Goal: Task Accomplishment & Management: Complete application form

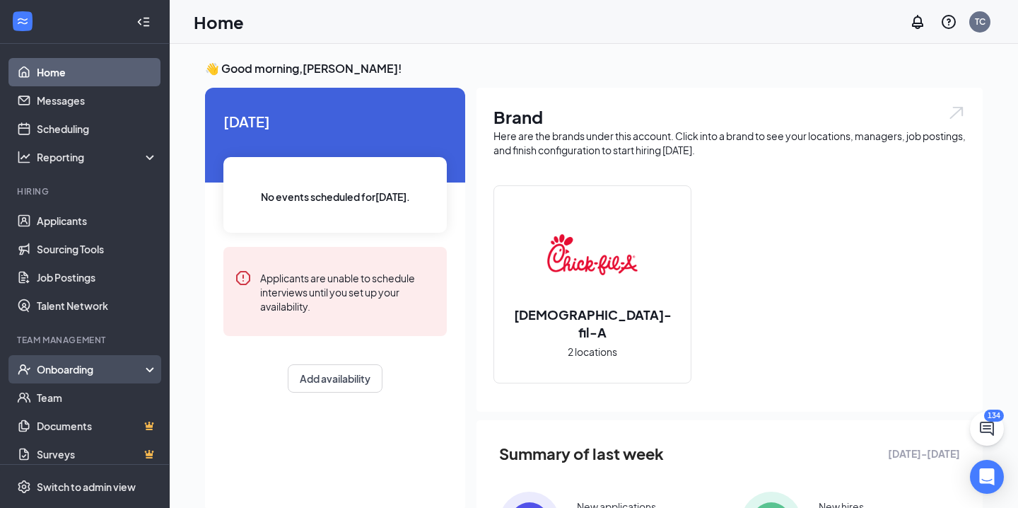
click at [87, 373] on div "Onboarding" at bounding box center [91, 369] width 109 height 14
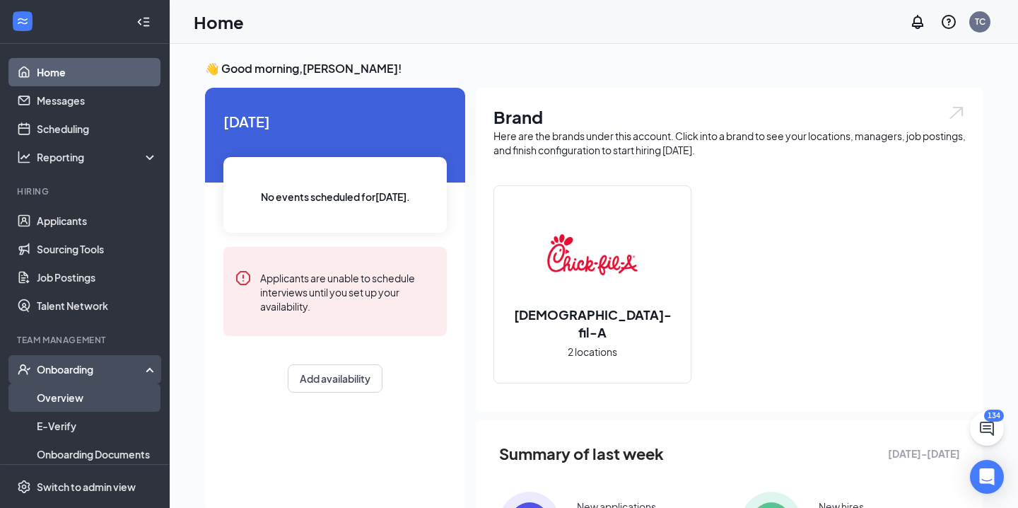
click at [87, 403] on link "Overview" at bounding box center [97, 397] width 121 height 28
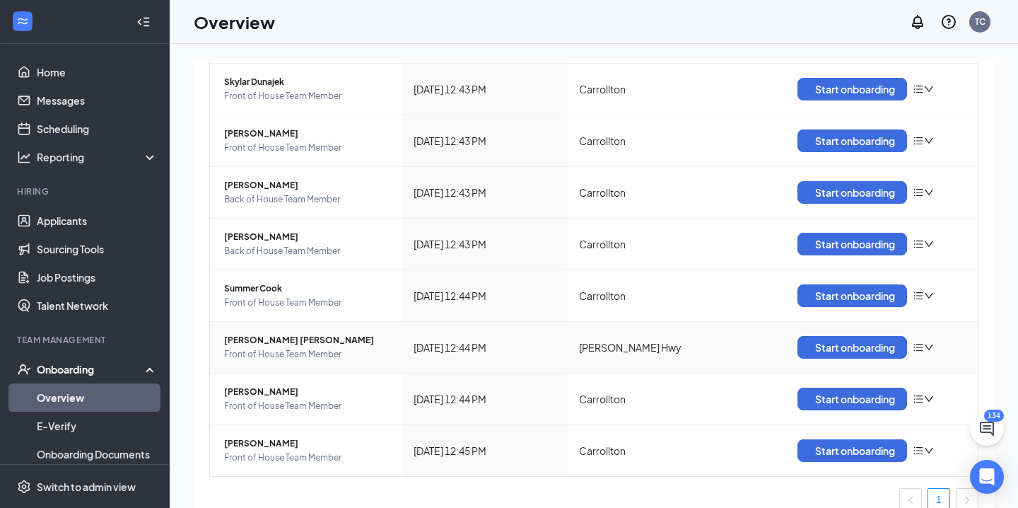
scroll to position [220, 0]
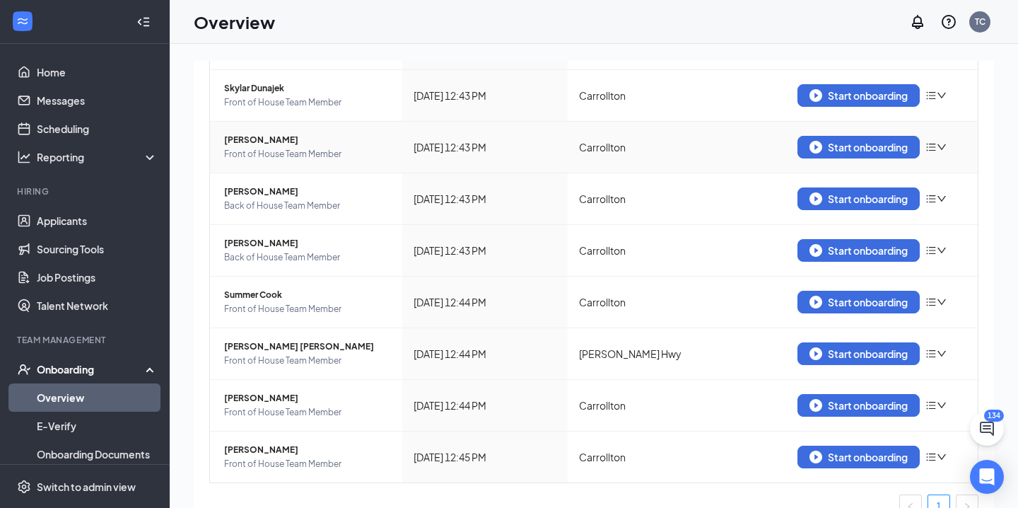
click at [938, 146] on icon "down" at bounding box center [942, 147] width 10 height 10
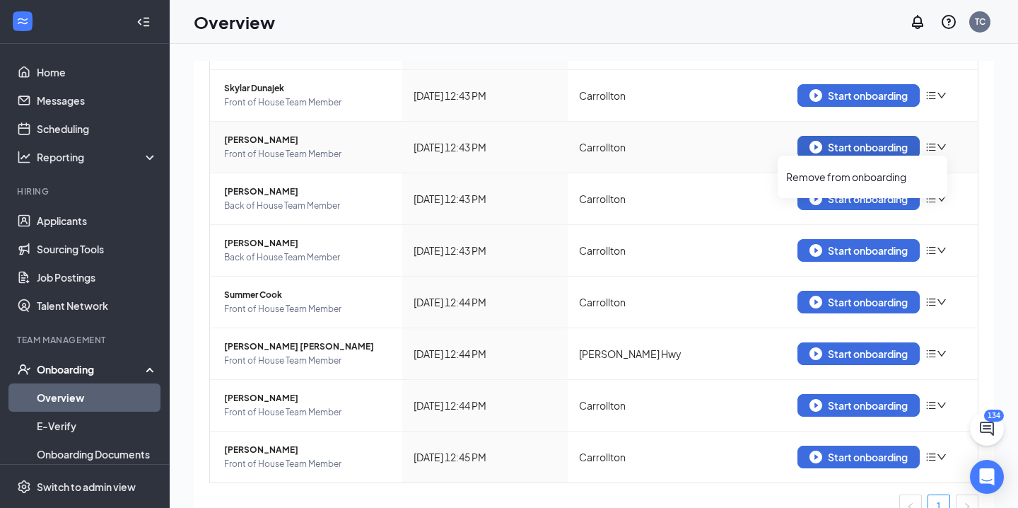
click at [870, 151] on div "Start onboarding" at bounding box center [858, 147] width 98 height 13
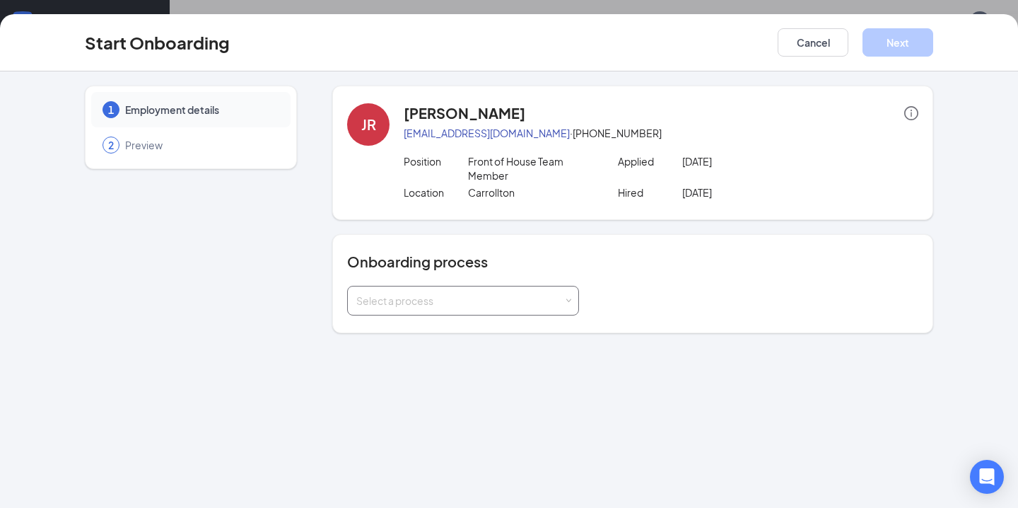
click at [464, 298] on div "Select a process" at bounding box center [459, 300] width 207 height 14
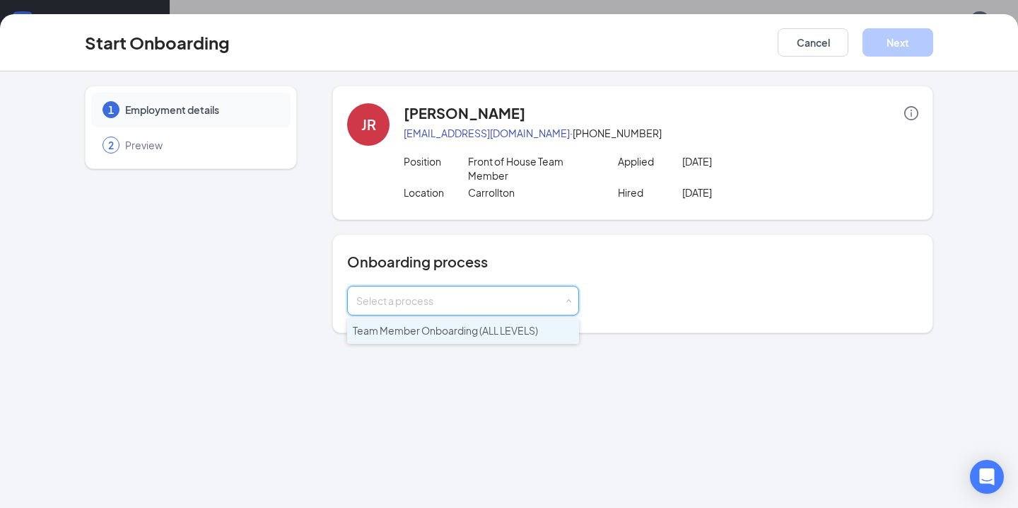
click at [457, 330] on span "Team Member Onboarding (ALL LEVELS)" at bounding box center [445, 330] width 185 height 13
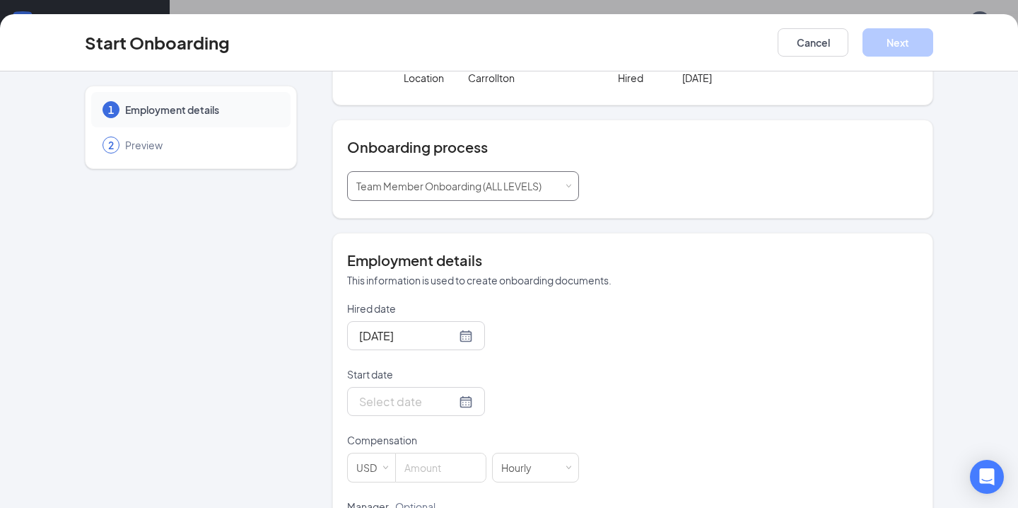
scroll to position [117, 0]
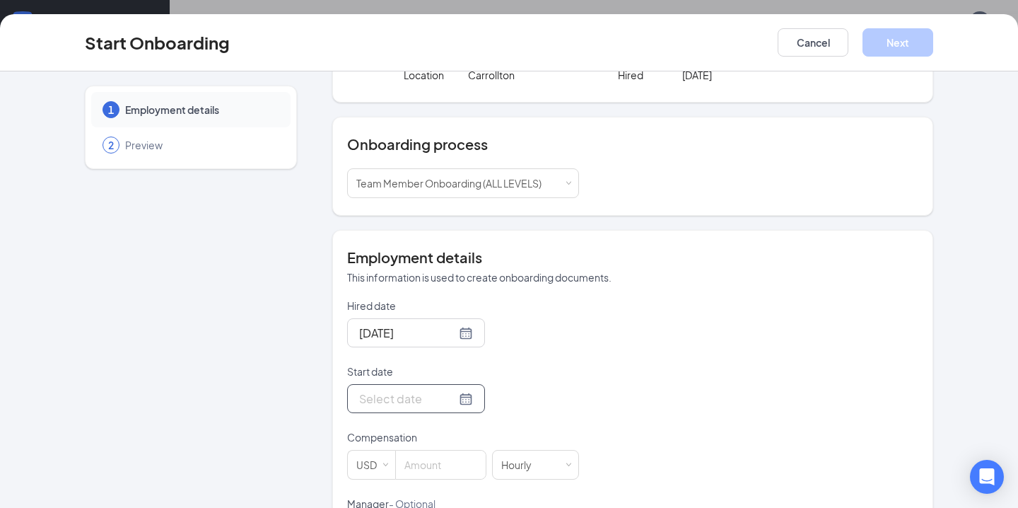
click at [454, 400] on div at bounding box center [416, 399] width 114 height 18
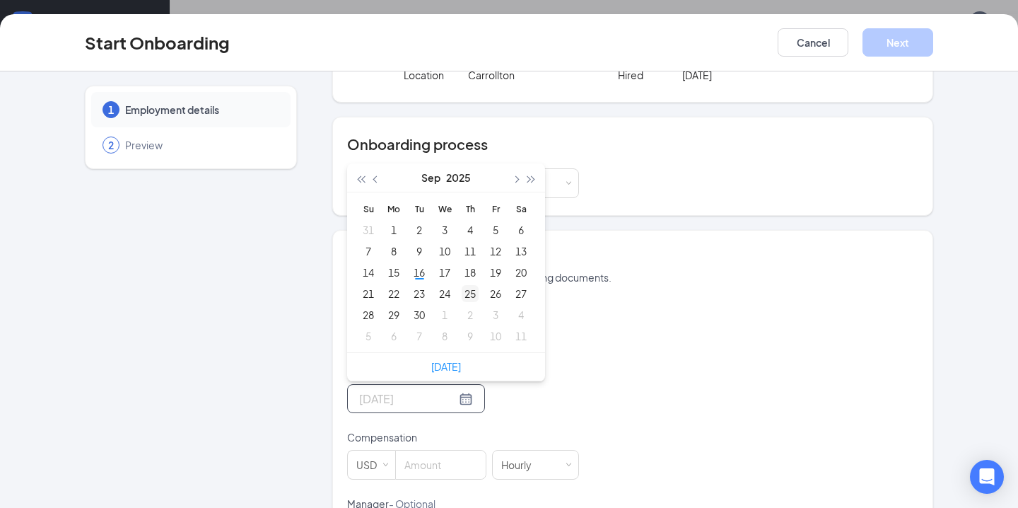
type input "[DATE]"
click at [469, 297] on div "25" at bounding box center [470, 293] width 17 height 17
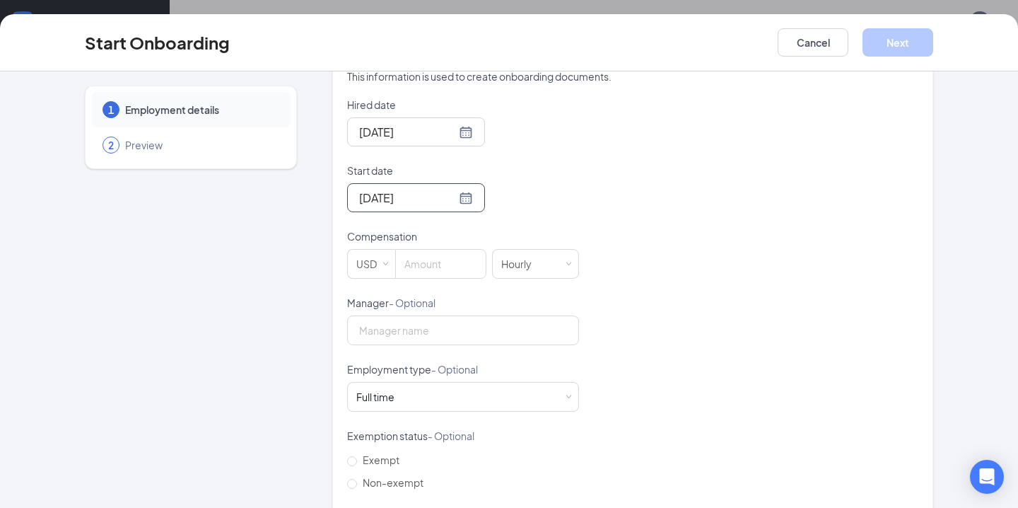
scroll to position [322, 0]
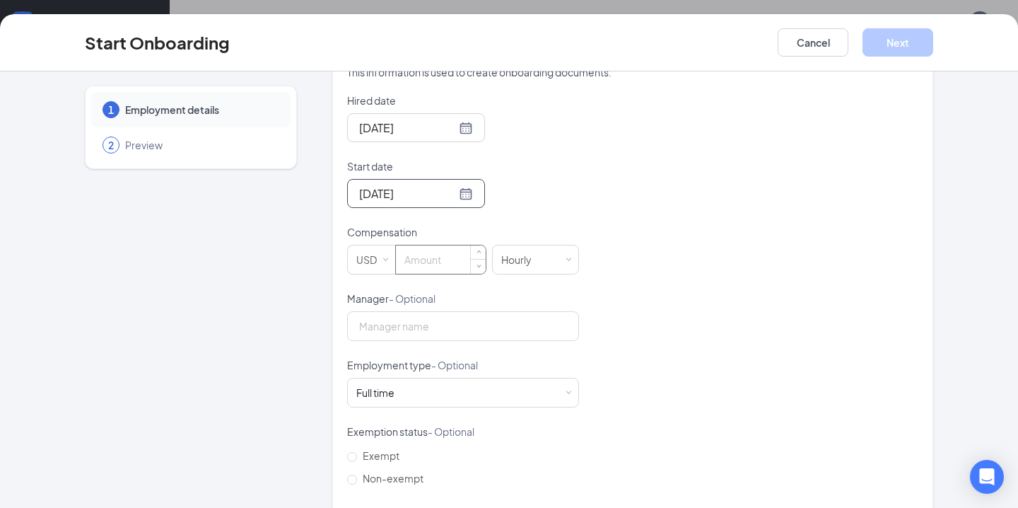
click at [466, 257] on input at bounding box center [441, 259] width 90 height 28
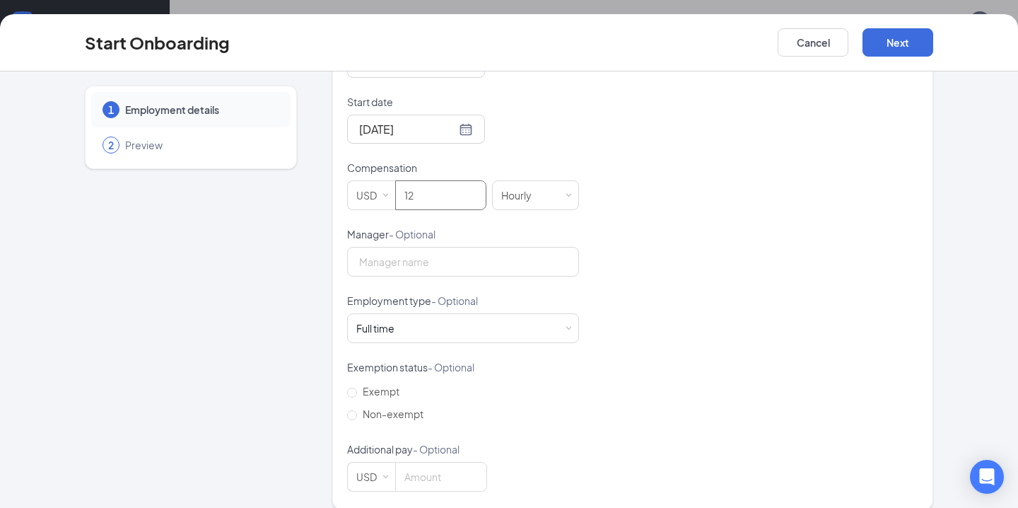
scroll to position [402, 0]
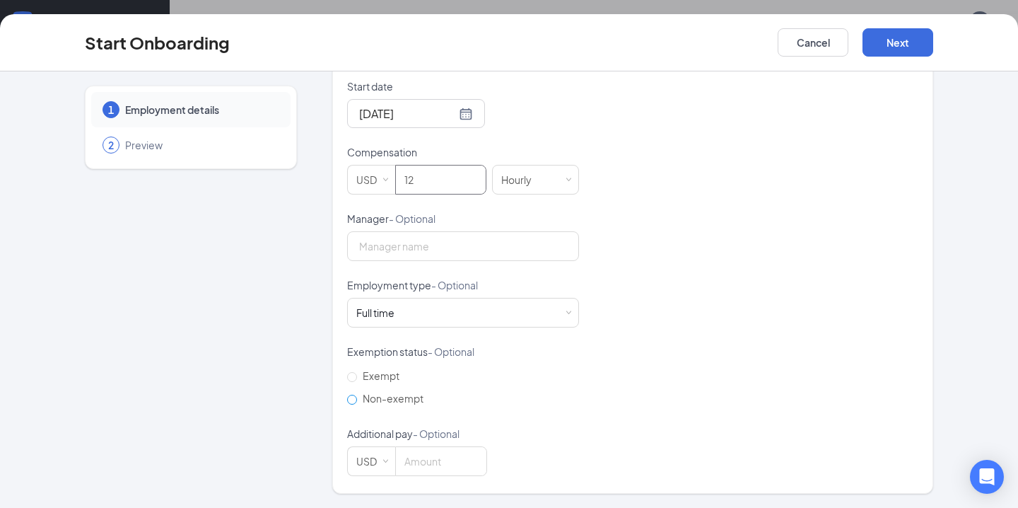
type input "12"
click at [380, 396] on span "Non-exempt" at bounding box center [393, 398] width 72 height 13
click at [357, 396] on input "Non-exempt" at bounding box center [352, 399] width 10 height 10
radio input "true"
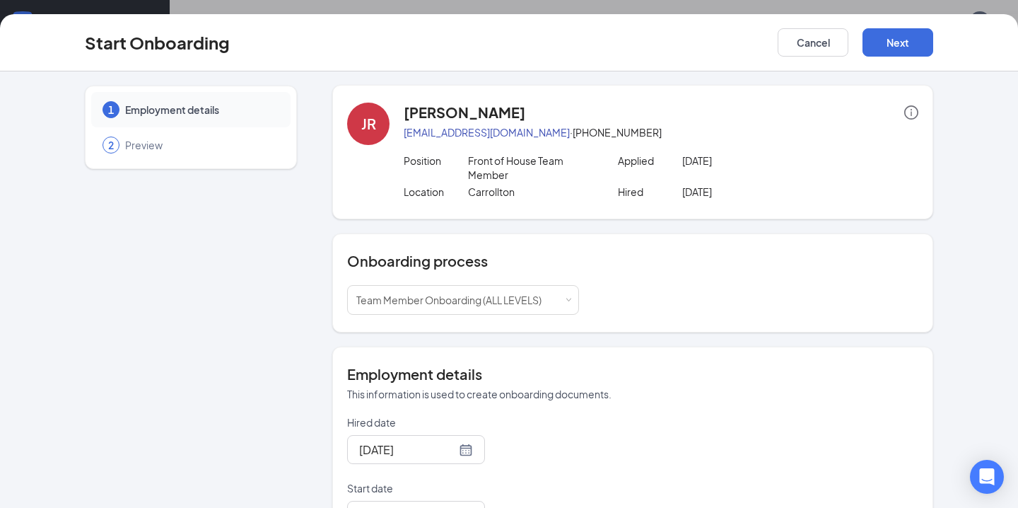
scroll to position [0, 0]
click at [477, 195] on p "Carrollton" at bounding box center [532, 192] width 129 height 14
click at [902, 46] on button "Next" at bounding box center [898, 42] width 71 height 28
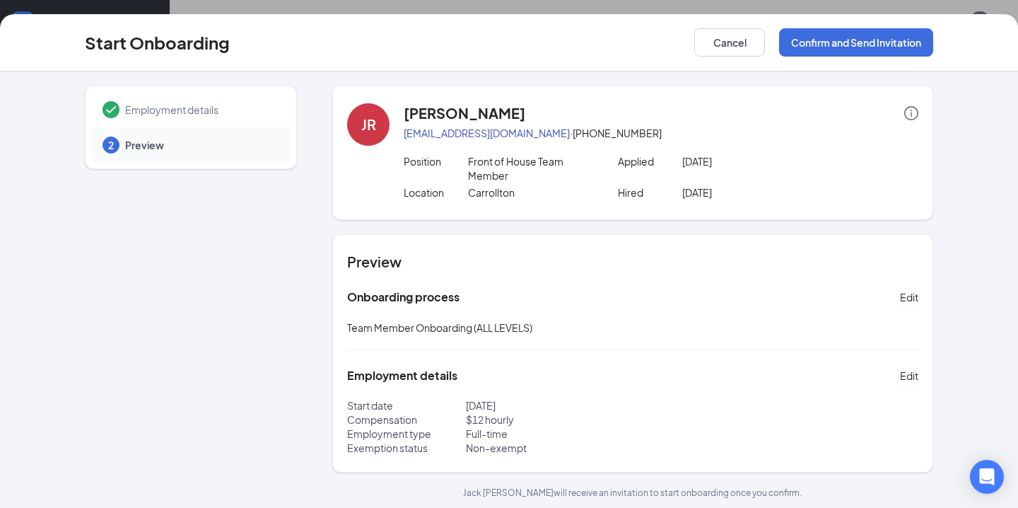
scroll to position [5, 0]
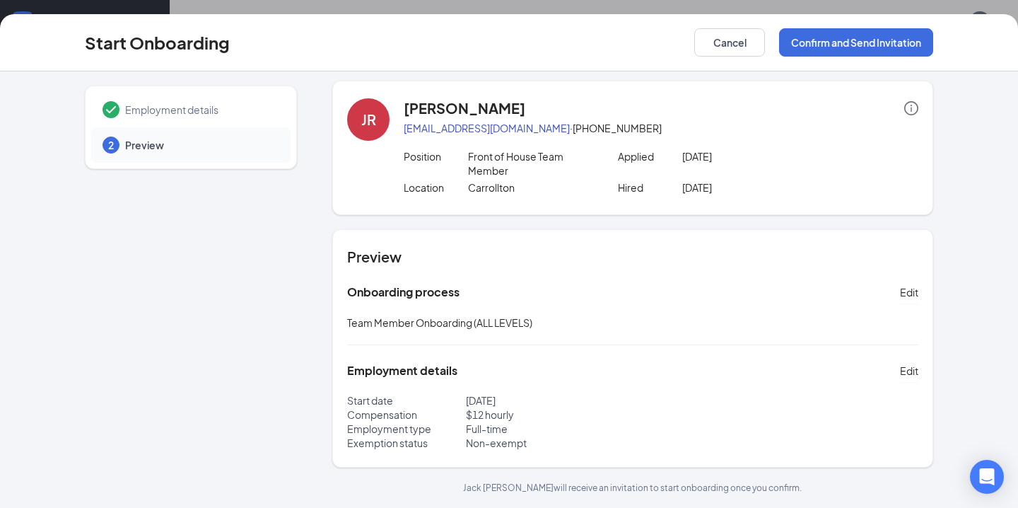
click at [912, 111] on icon "info-circle" at bounding box center [911, 108] width 14 height 14
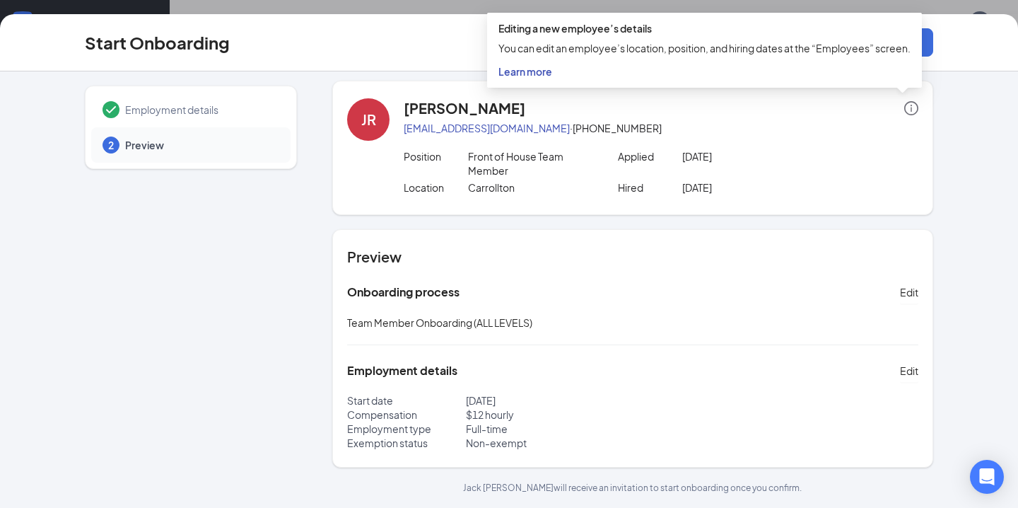
click at [928, 135] on div "JR [PERSON_NAME] [EMAIL_ADDRESS][DOMAIN_NAME] · [PHONE_NUMBER] Position Front o…" at bounding box center [632, 148] width 601 height 134
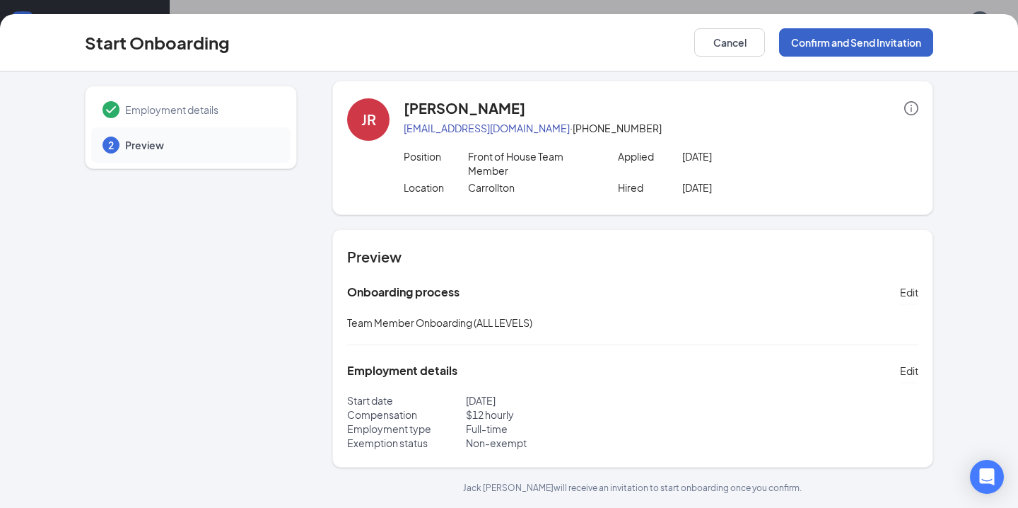
click at [895, 52] on button "Confirm and Send Invitation" at bounding box center [856, 42] width 154 height 28
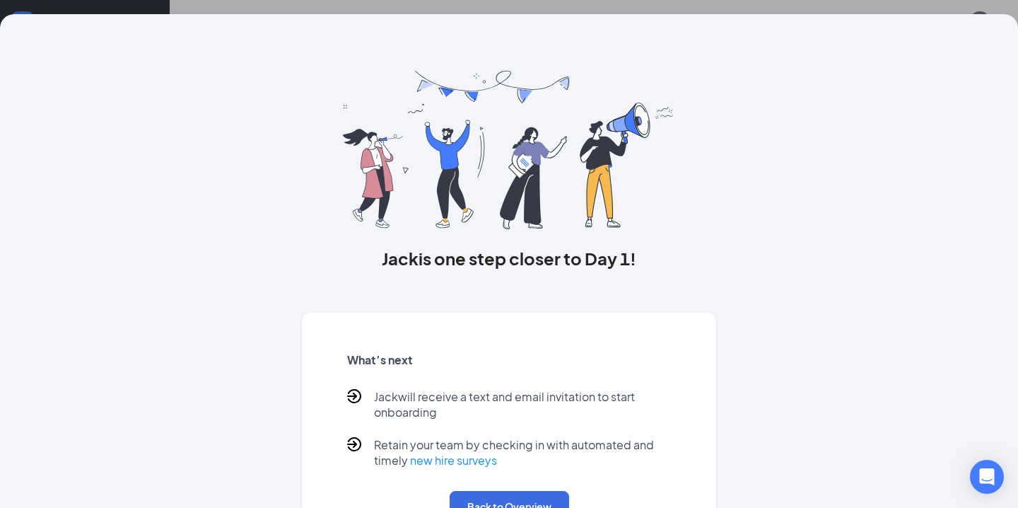
scroll to position [54, 0]
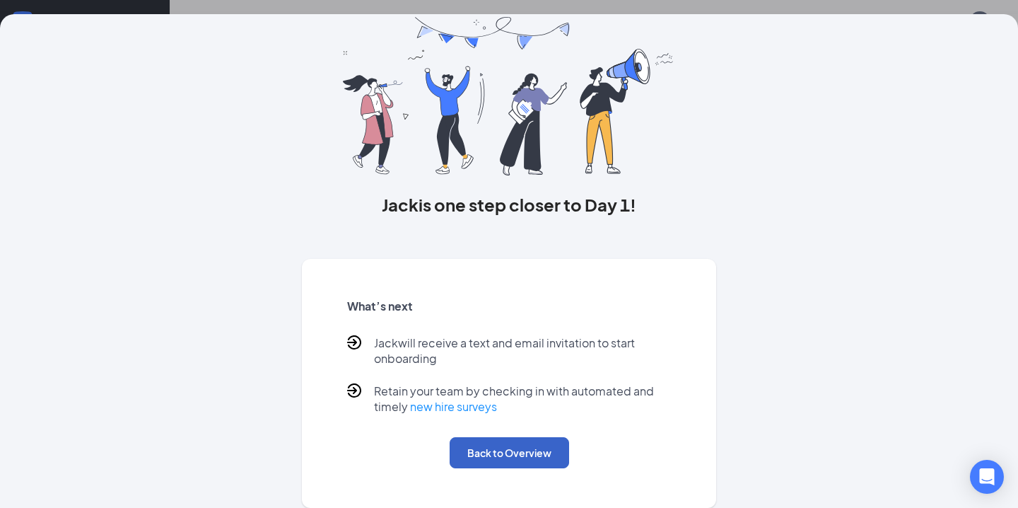
click at [537, 457] on button "Back to Overview" at bounding box center [509, 452] width 119 height 31
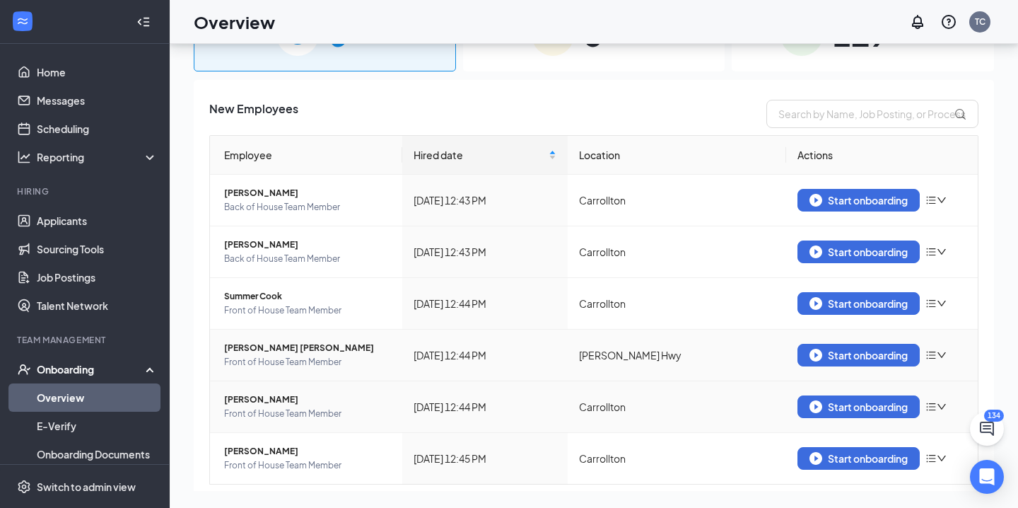
scroll to position [0, 0]
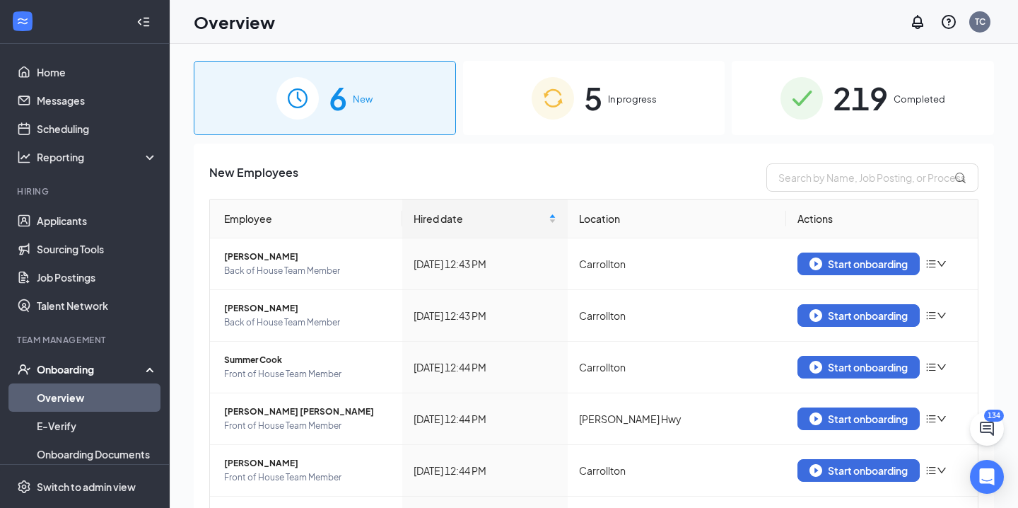
click at [654, 99] on span "In progress" at bounding box center [632, 99] width 49 height 14
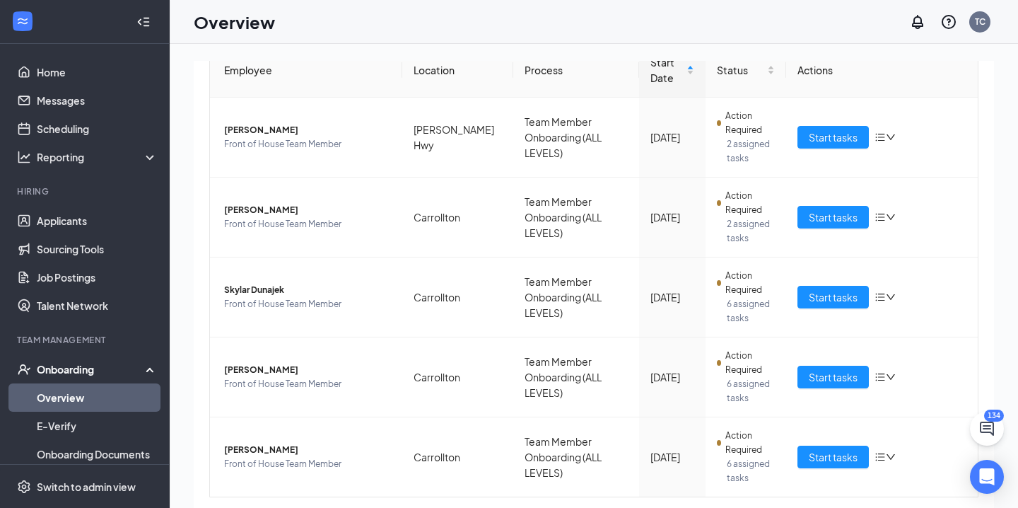
scroll to position [194, 0]
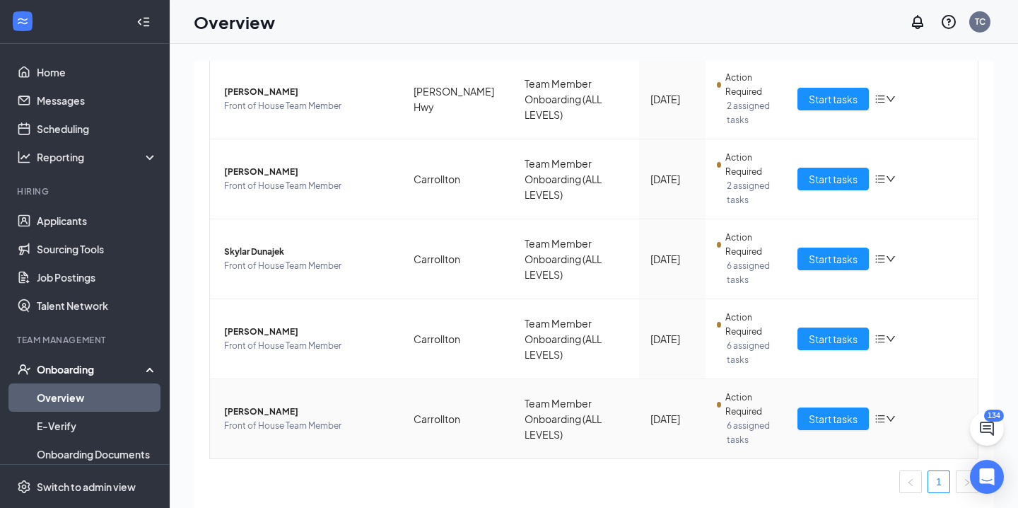
click at [287, 421] on span "Front of House Team Member" at bounding box center [307, 426] width 167 height 14
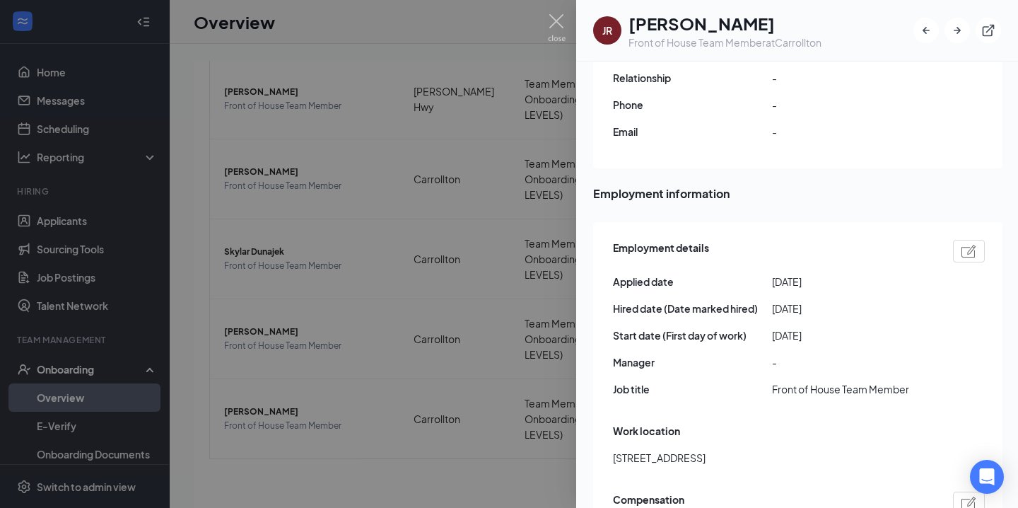
scroll to position [575, 0]
click at [959, 238] on div at bounding box center [969, 249] width 32 height 23
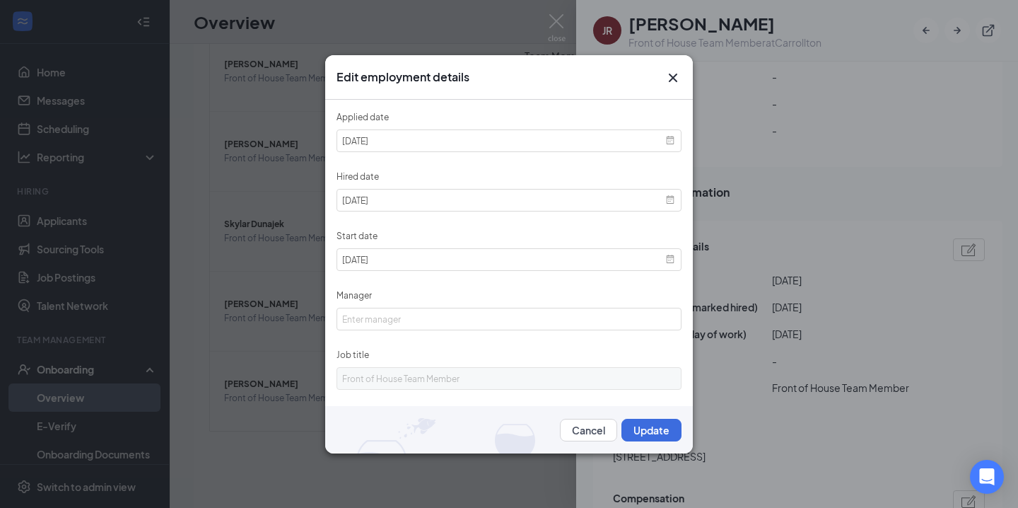
scroll to position [21, 0]
click at [648, 436] on button "Update" at bounding box center [651, 430] width 60 height 23
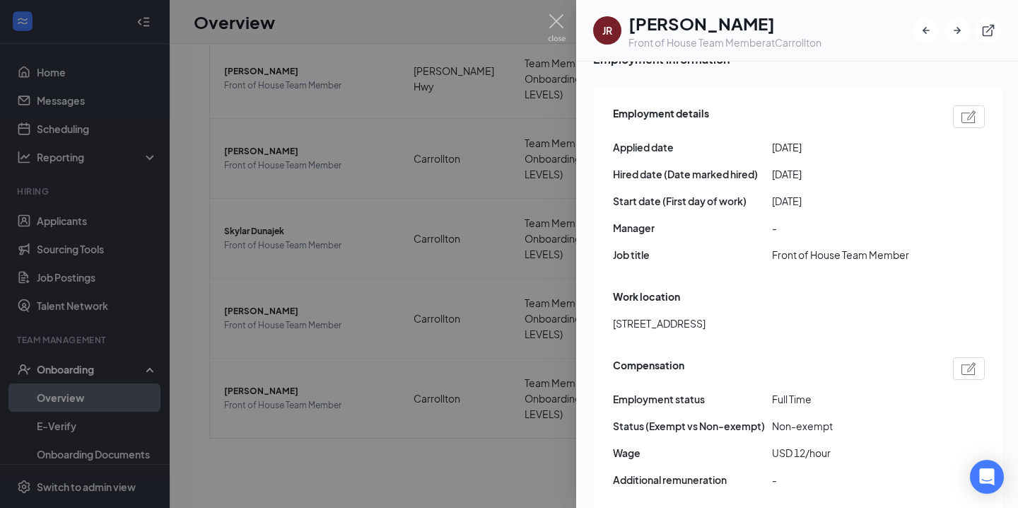
scroll to position [756, 0]
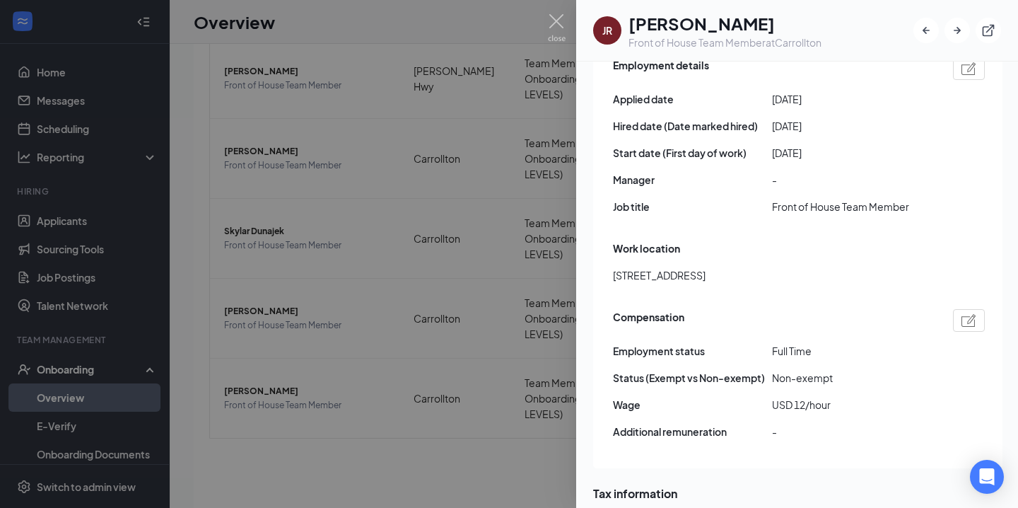
click at [978, 309] on div at bounding box center [969, 320] width 32 height 23
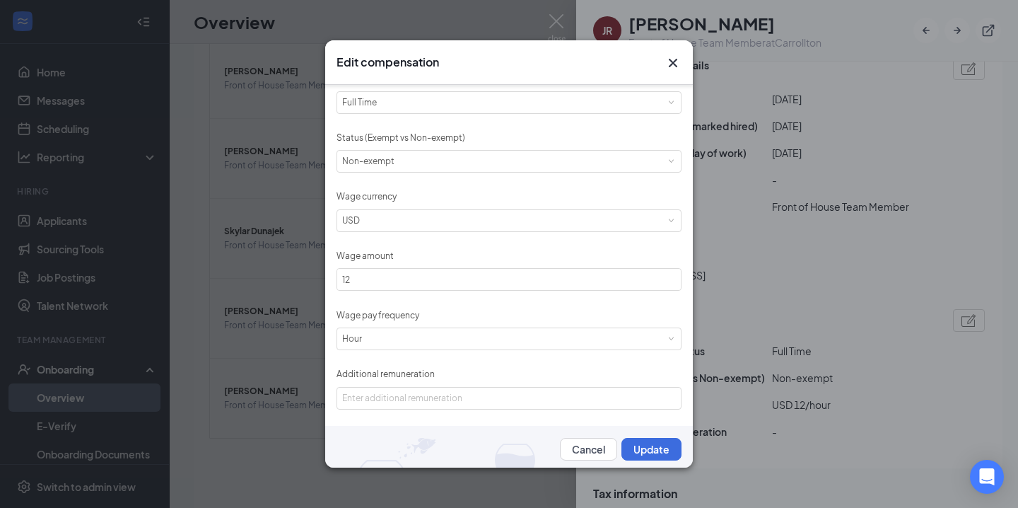
scroll to position [30, 0]
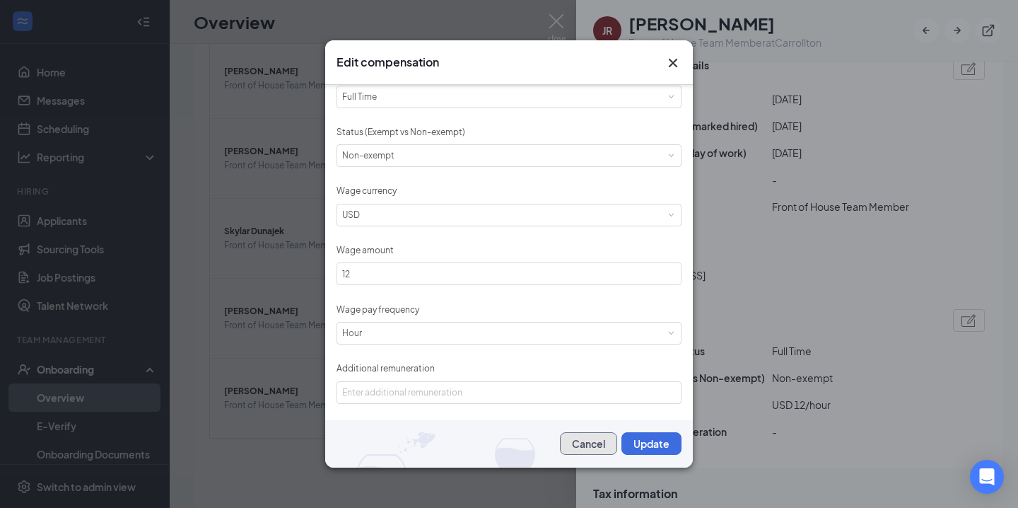
click at [590, 445] on button "Cancel" at bounding box center [588, 443] width 57 height 23
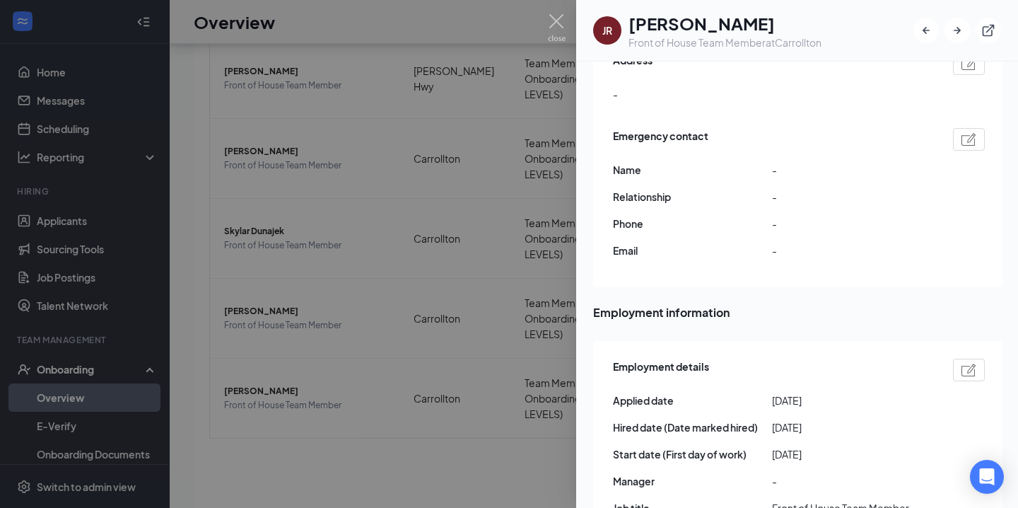
scroll to position [64, 0]
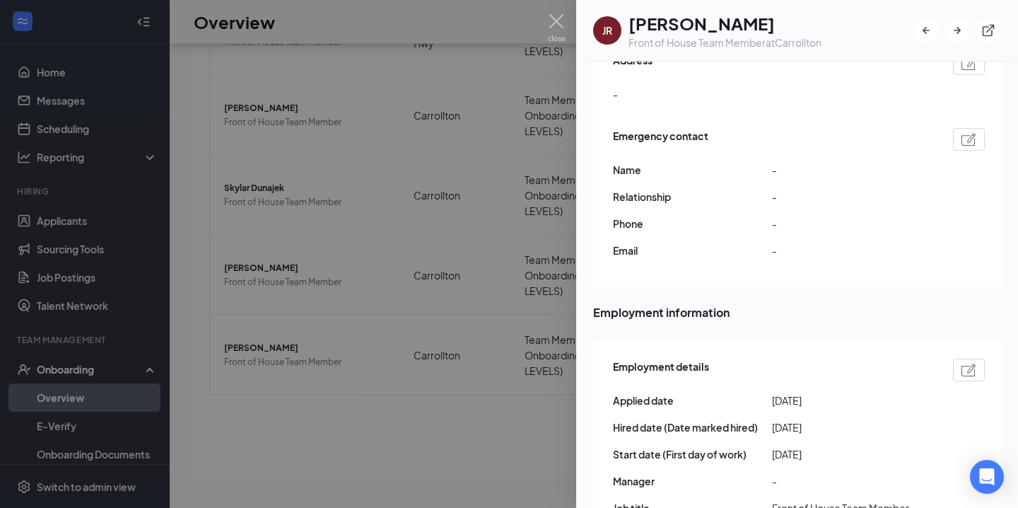
click at [78, 375] on div at bounding box center [509, 254] width 1018 height 508
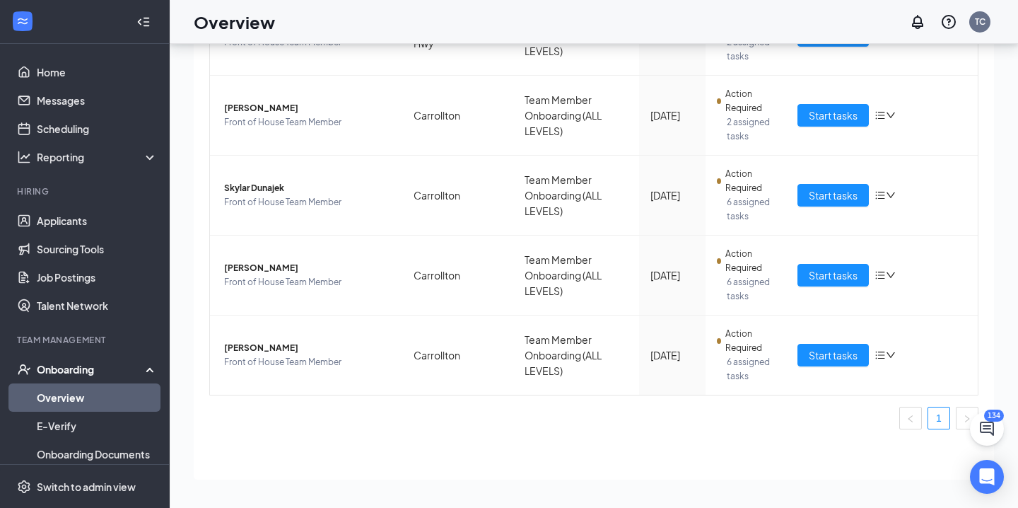
click at [141, 375] on div "Onboarding" at bounding box center [91, 369] width 109 height 14
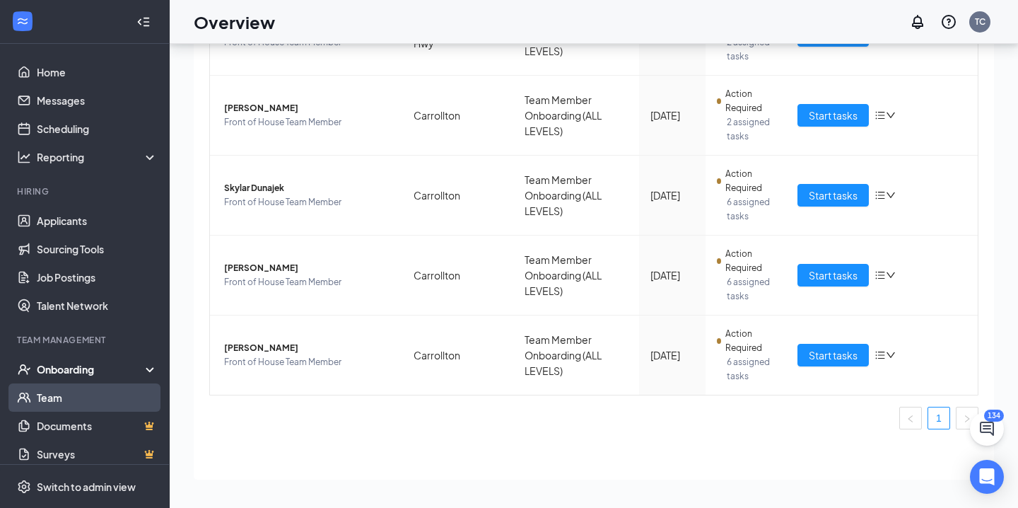
click at [98, 394] on link "Team" at bounding box center [97, 397] width 121 height 28
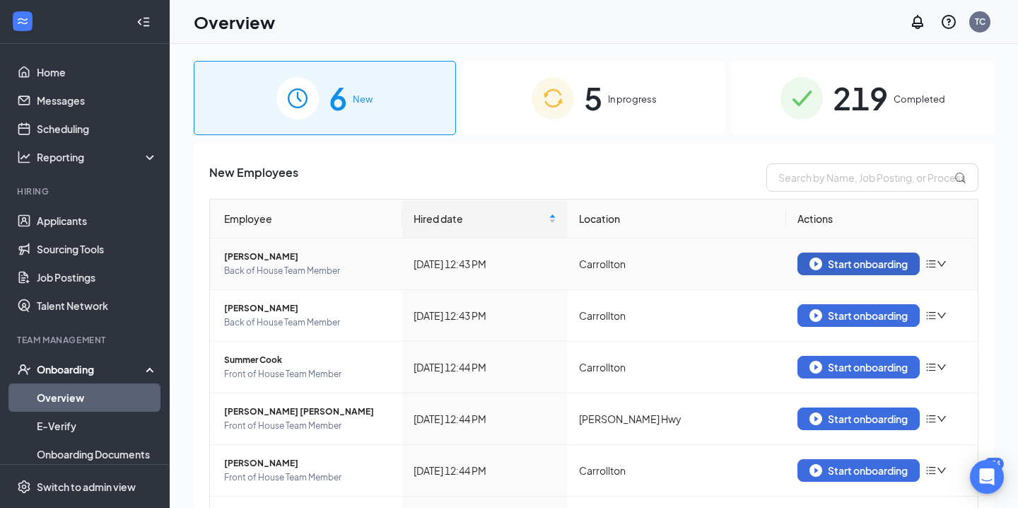
click at [864, 265] on div "Start onboarding" at bounding box center [858, 263] width 98 height 13
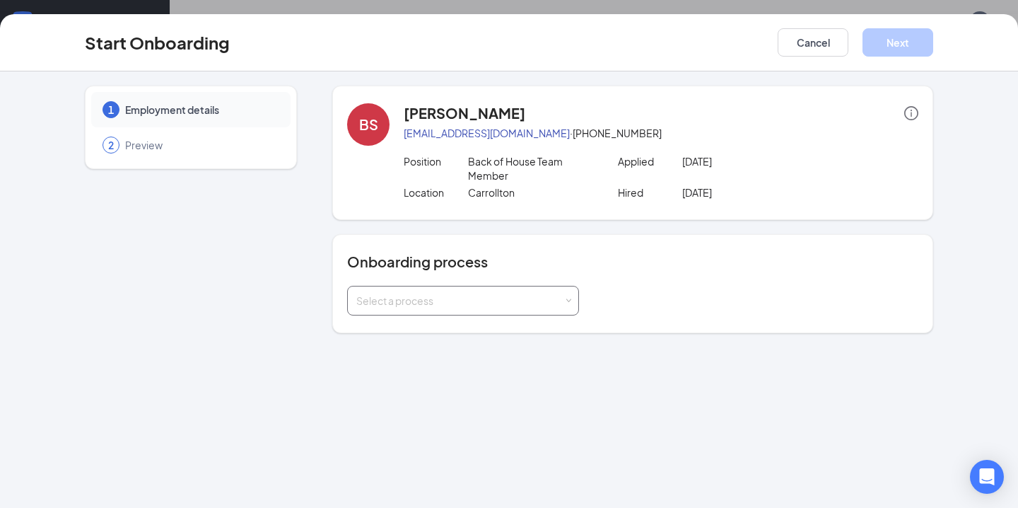
click at [540, 305] on div "Select a process" at bounding box center [459, 300] width 207 height 14
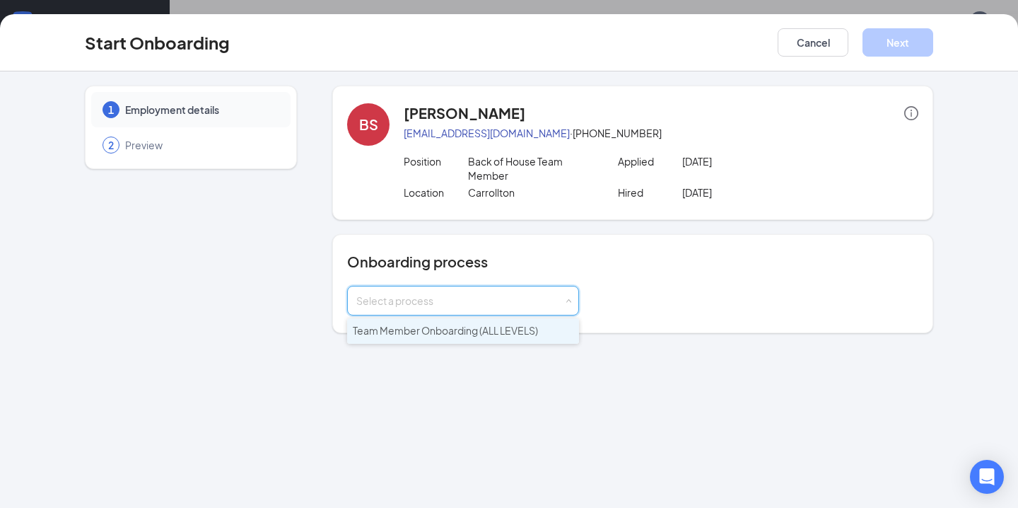
click at [508, 331] on span "Team Member Onboarding (ALL LEVELS)" at bounding box center [445, 330] width 185 height 13
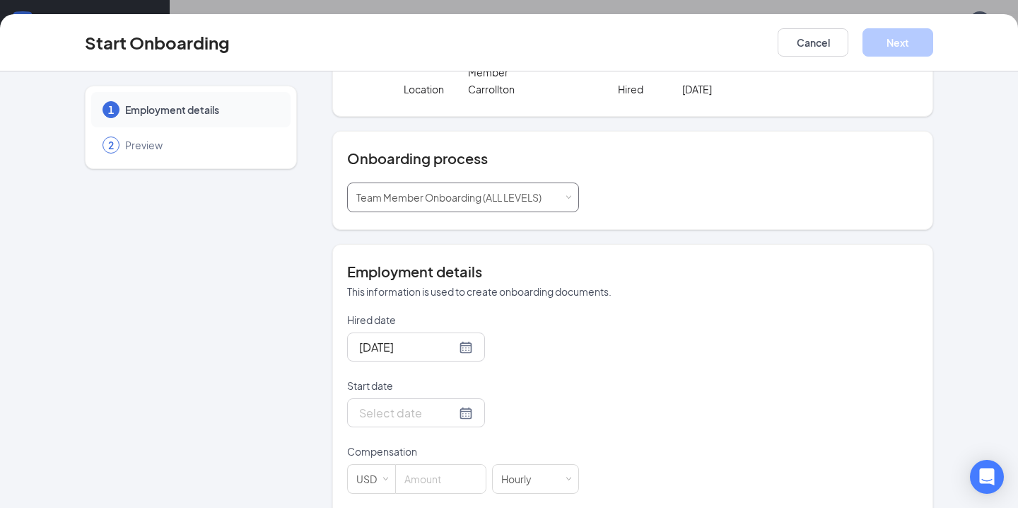
scroll to position [110, 0]
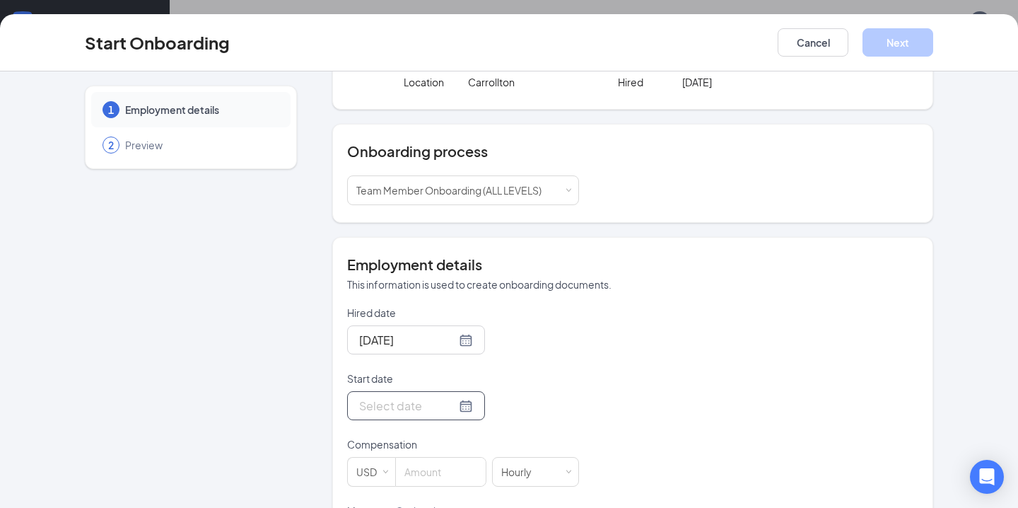
click at [450, 409] on div at bounding box center [416, 406] width 114 height 18
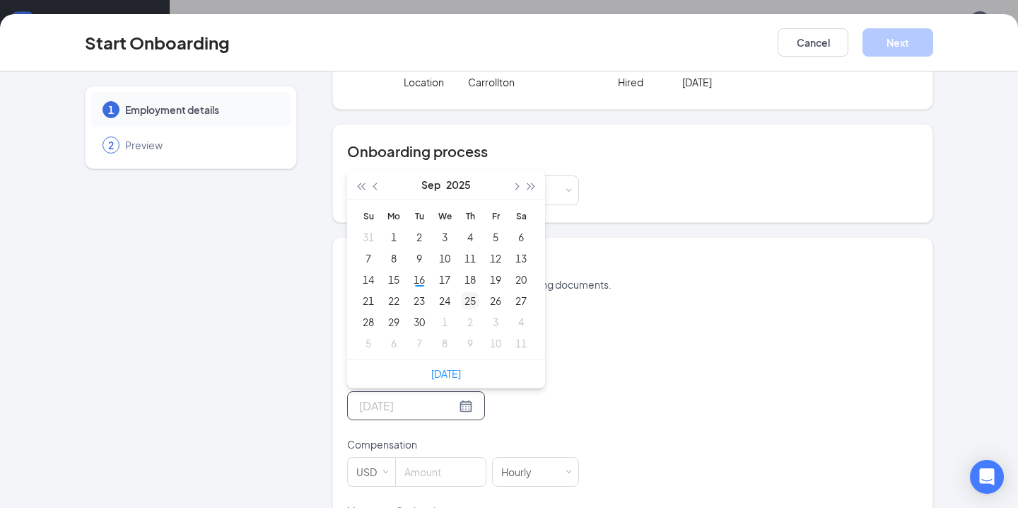
type input "[DATE]"
click at [462, 301] on div "25" at bounding box center [470, 300] width 17 height 17
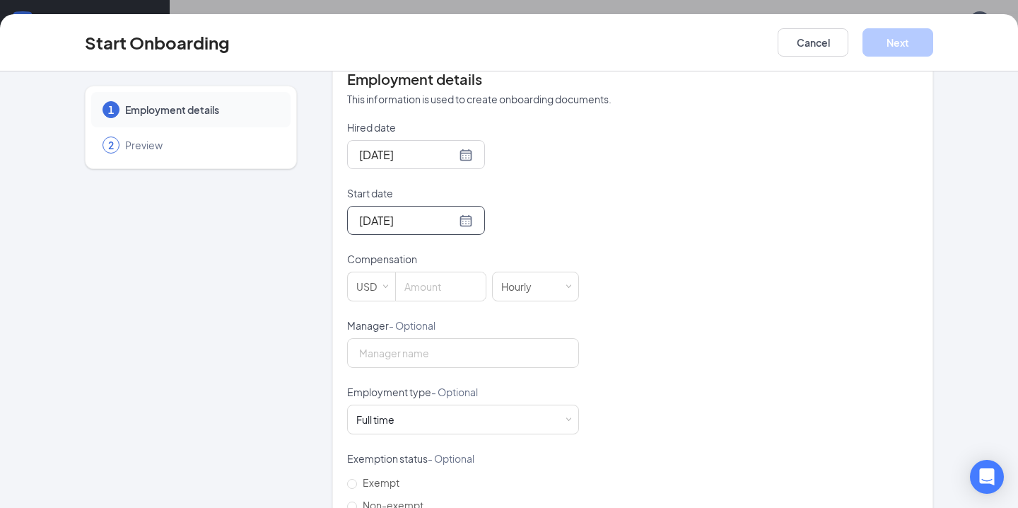
scroll to position [297, 0]
click at [450, 280] on input at bounding box center [441, 285] width 90 height 28
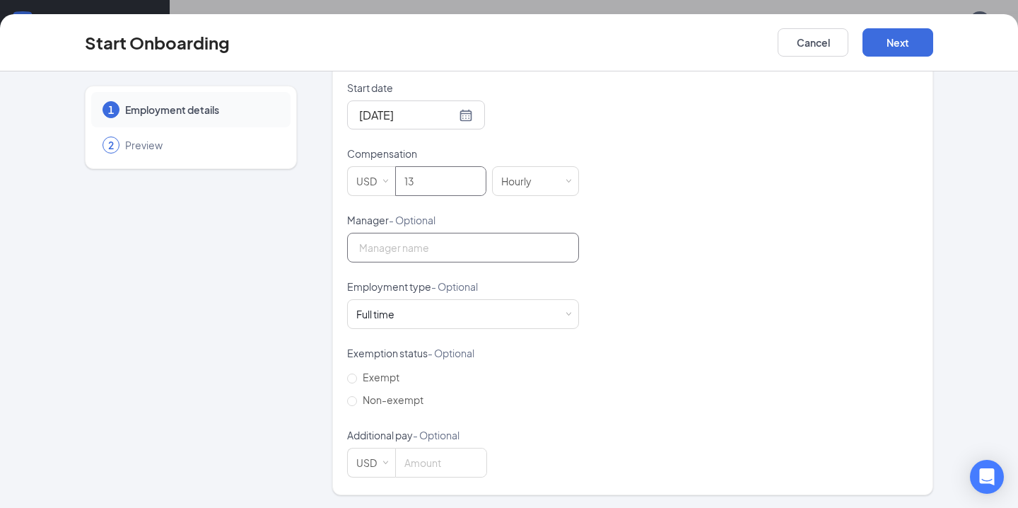
scroll to position [402, 0]
type input "13"
click at [354, 408] on label "Non-exempt" at bounding box center [388, 398] width 82 height 23
click at [354, 404] on input "Non-exempt" at bounding box center [352, 399] width 10 height 10
radio input "true"
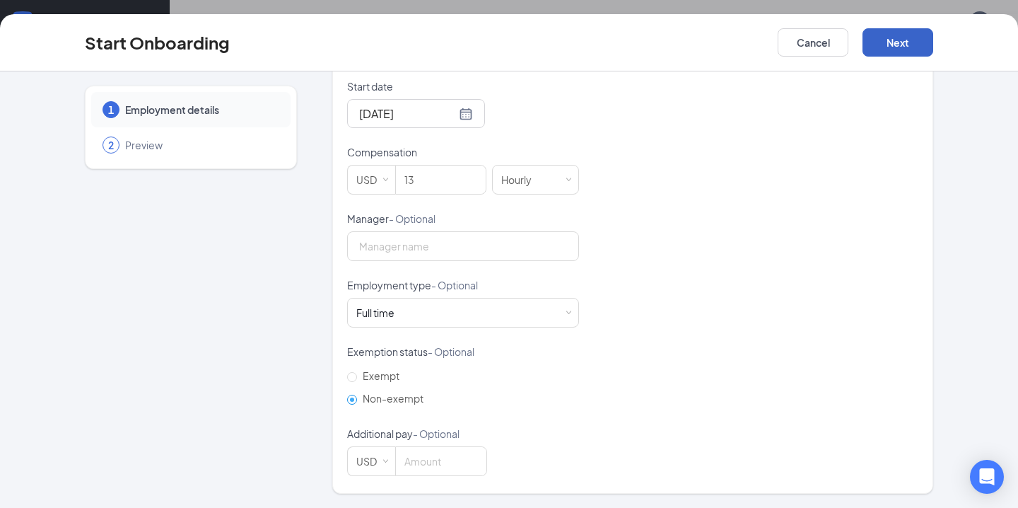
click at [901, 39] on button "Next" at bounding box center [898, 42] width 71 height 28
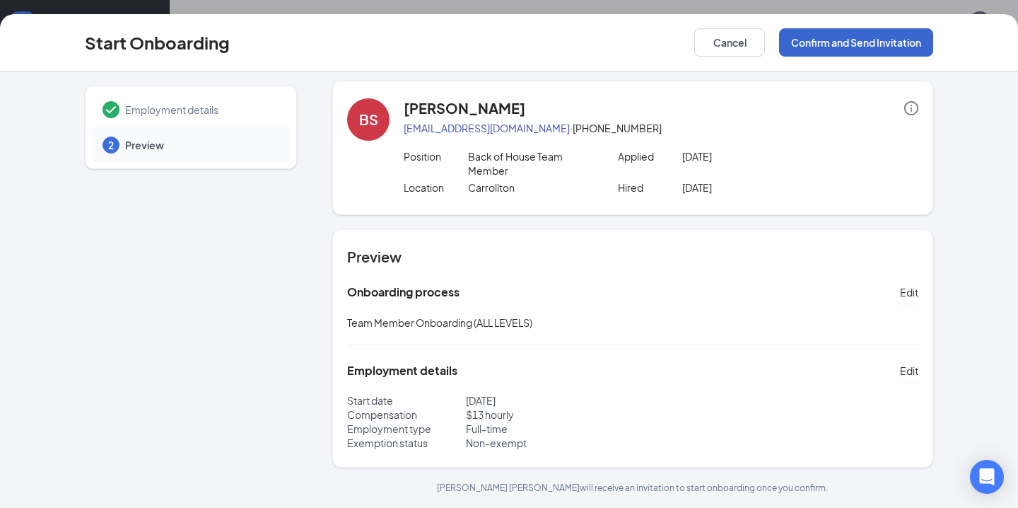
scroll to position [5, 0]
click at [901, 39] on button "Confirm and Send Invitation" at bounding box center [856, 42] width 154 height 28
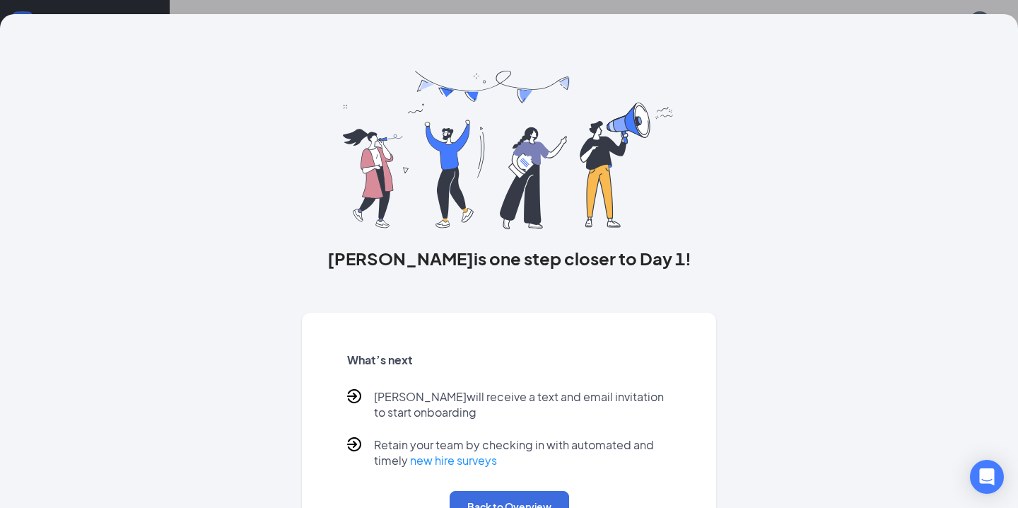
scroll to position [54, 0]
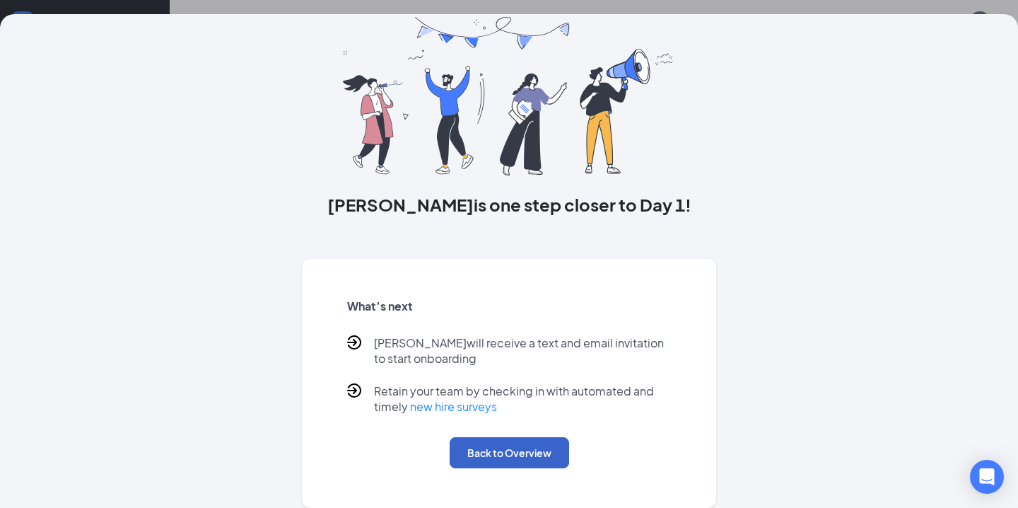
click at [516, 460] on button "Back to Overview" at bounding box center [509, 452] width 119 height 31
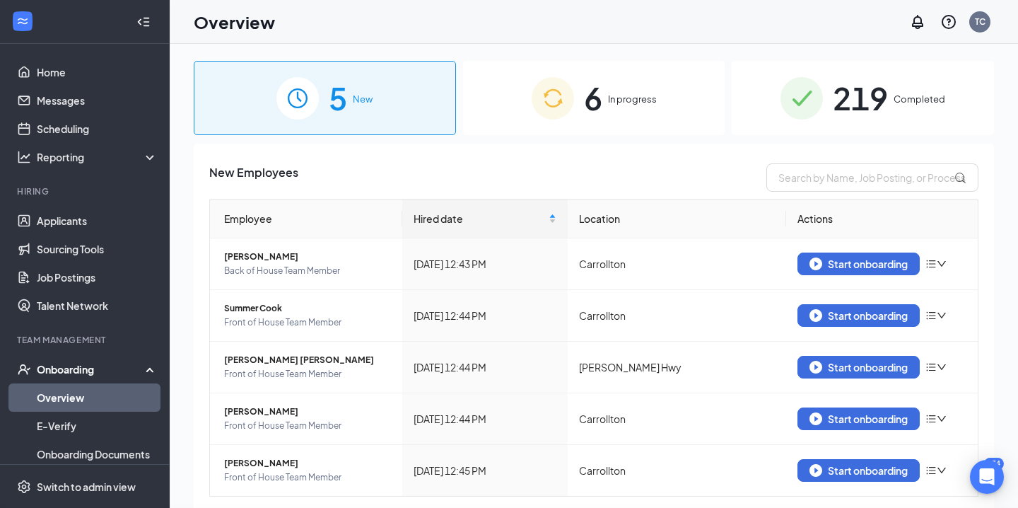
scroll to position [0, 0]
click at [121, 373] on div "Onboarding" at bounding box center [91, 369] width 109 height 14
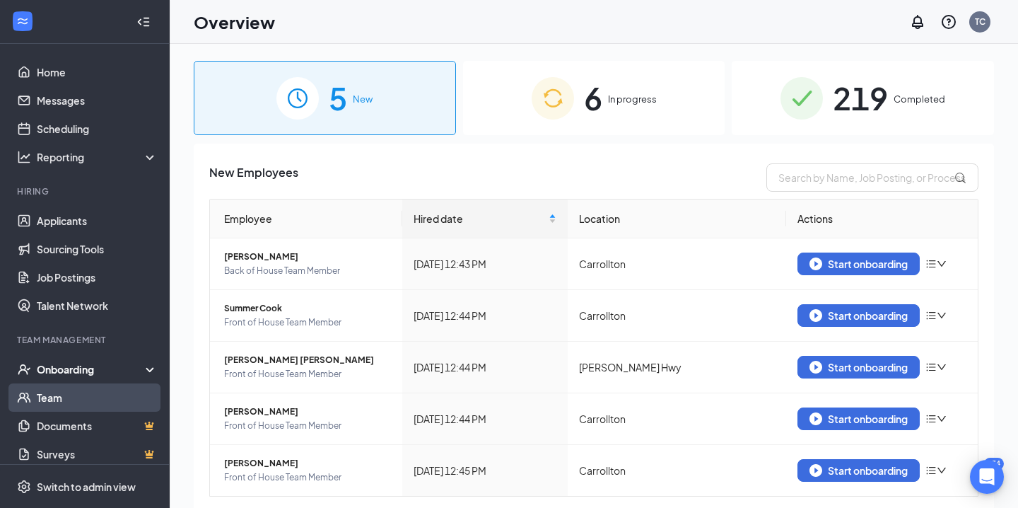
click at [88, 395] on link "Team" at bounding box center [97, 397] width 121 height 28
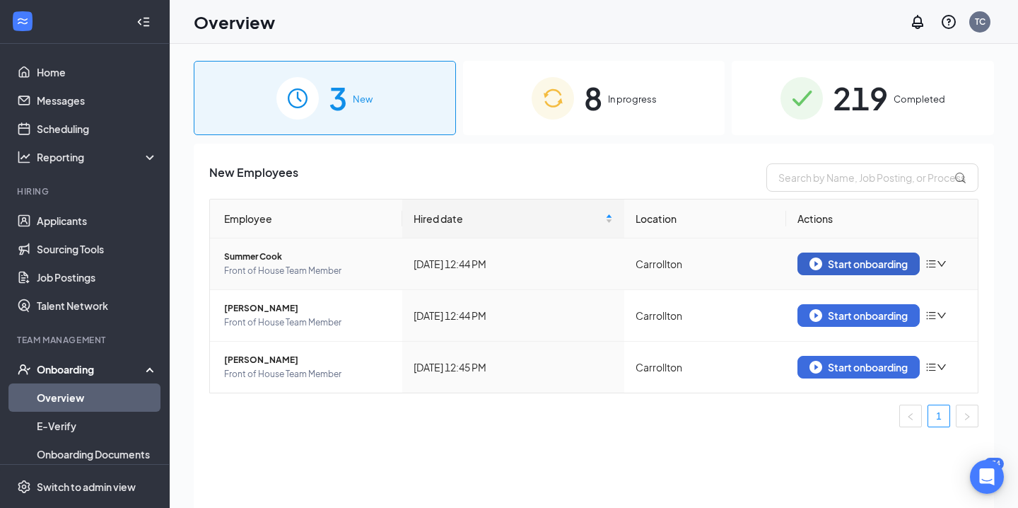
click at [865, 262] on div "Start onboarding" at bounding box center [858, 263] width 98 height 13
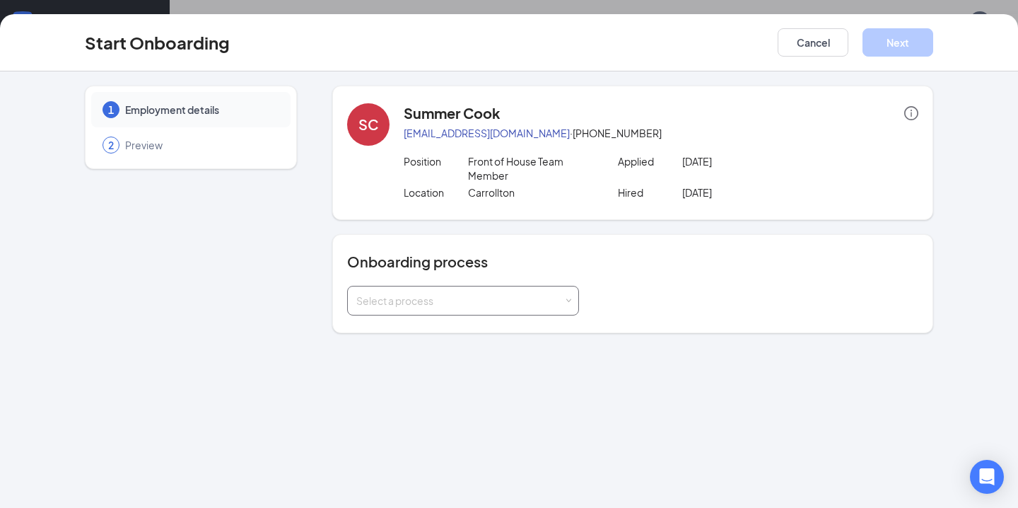
click at [489, 298] on div "Select a process" at bounding box center [459, 300] width 207 height 14
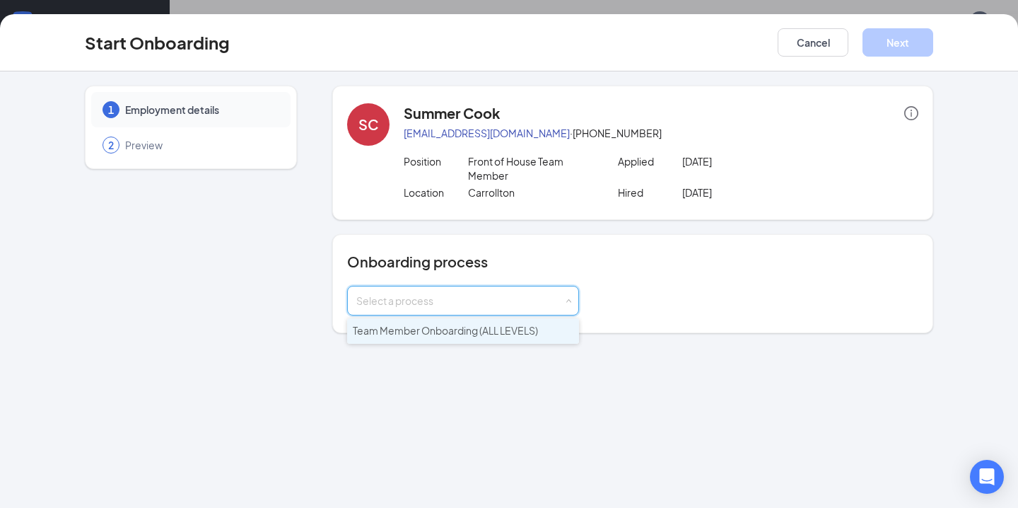
click at [473, 328] on span "Team Member Onboarding (ALL LEVELS)" at bounding box center [445, 330] width 185 height 13
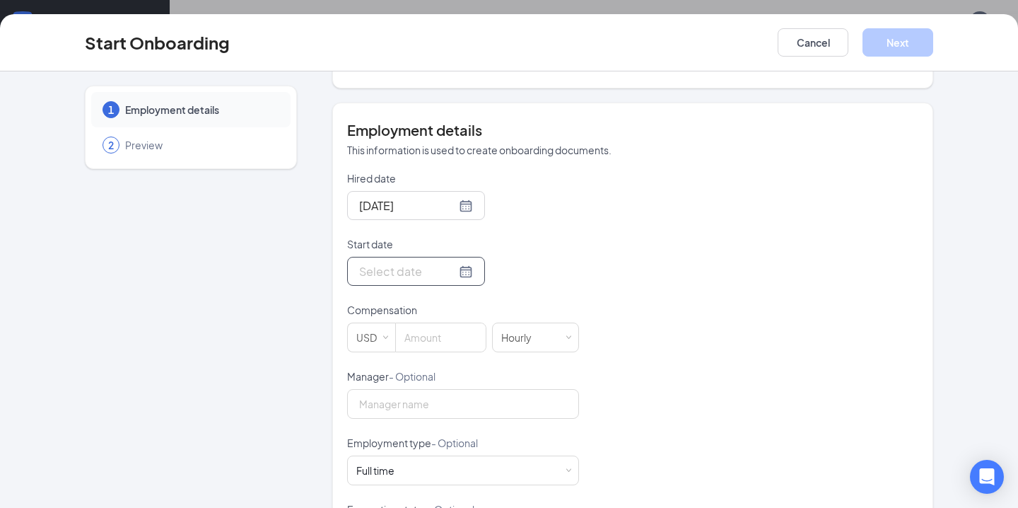
scroll to position [266, 0]
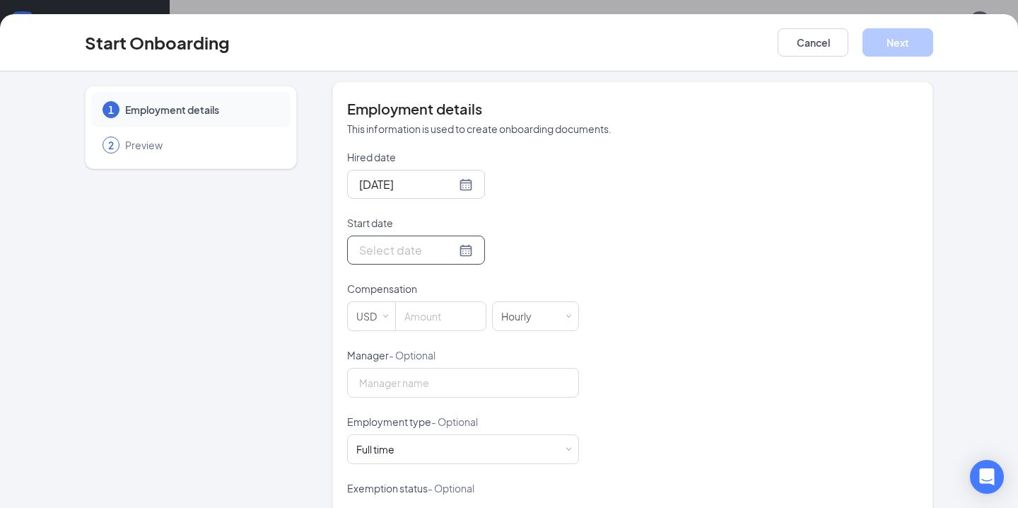
click at [447, 262] on div at bounding box center [416, 249] width 138 height 29
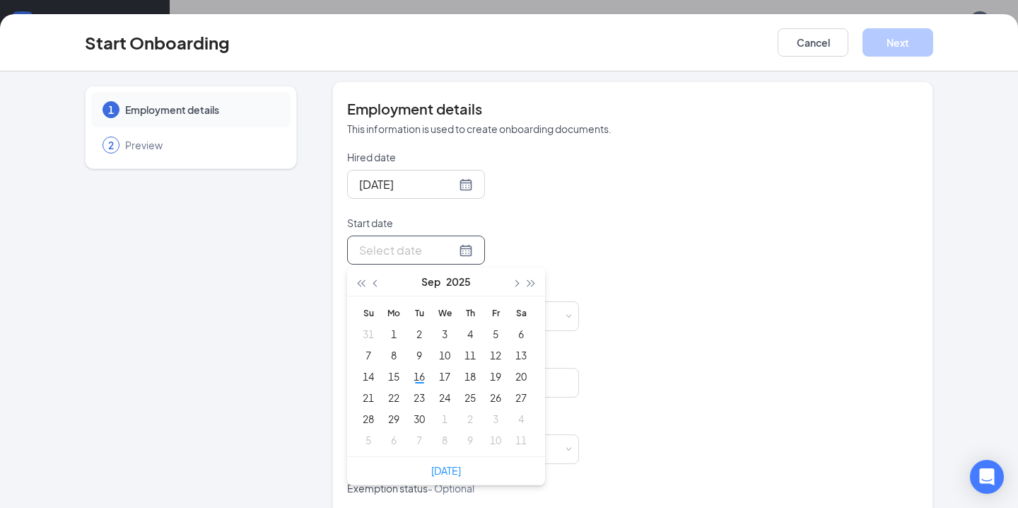
click at [448, 251] on div at bounding box center [416, 250] width 114 height 18
type input "[DATE]"
click at [466, 397] on div "25" at bounding box center [470, 397] width 17 height 17
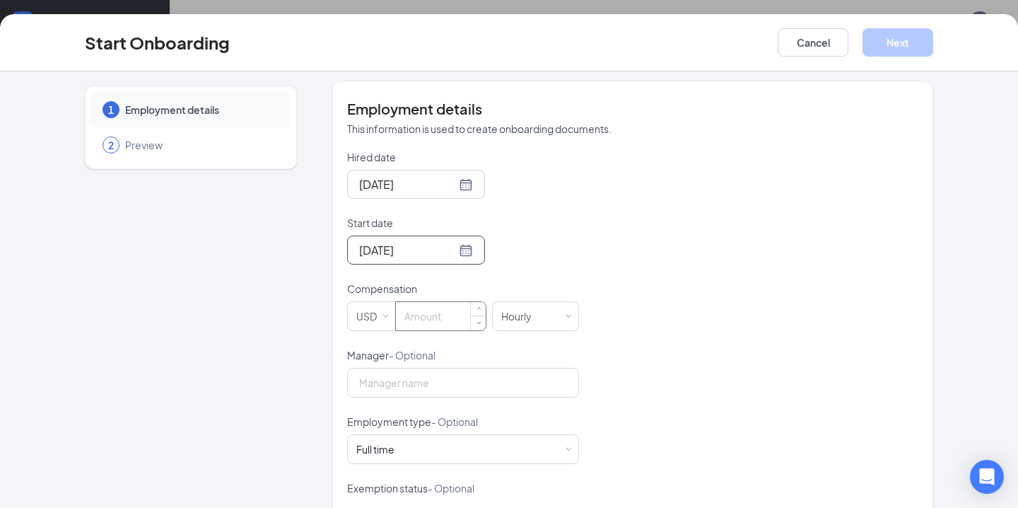
click at [419, 316] on input at bounding box center [441, 316] width 90 height 28
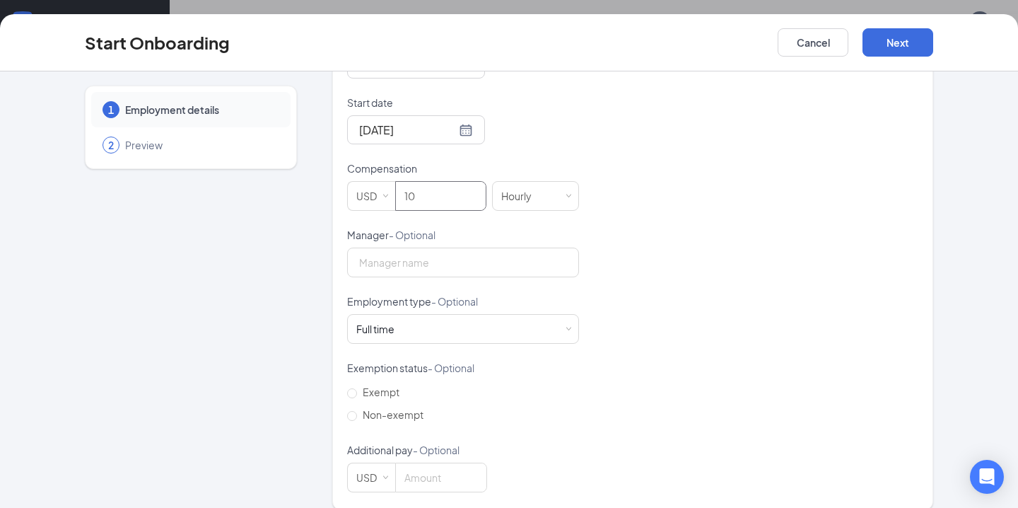
scroll to position [402, 0]
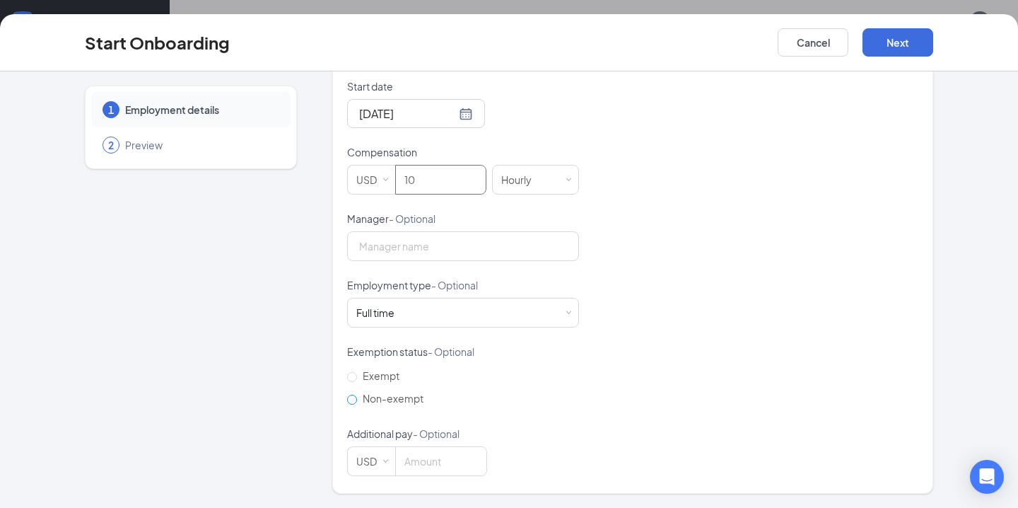
type input "10"
click at [350, 399] on input "Non-exempt" at bounding box center [352, 399] width 10 height 10
radio input "true"
click at [892, 41] on button "Next" at bounding box center [898, 42] width 71 height 28
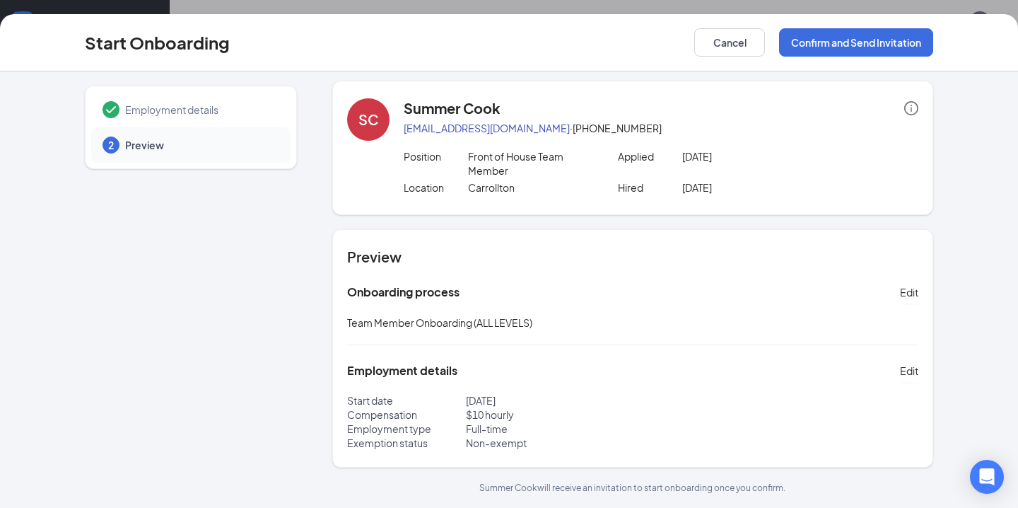
scroll to position [64, 0]
click at [881, 38] on button "Confirm and Send Invitation" at bounding box center [856, 42] width 154 height 28
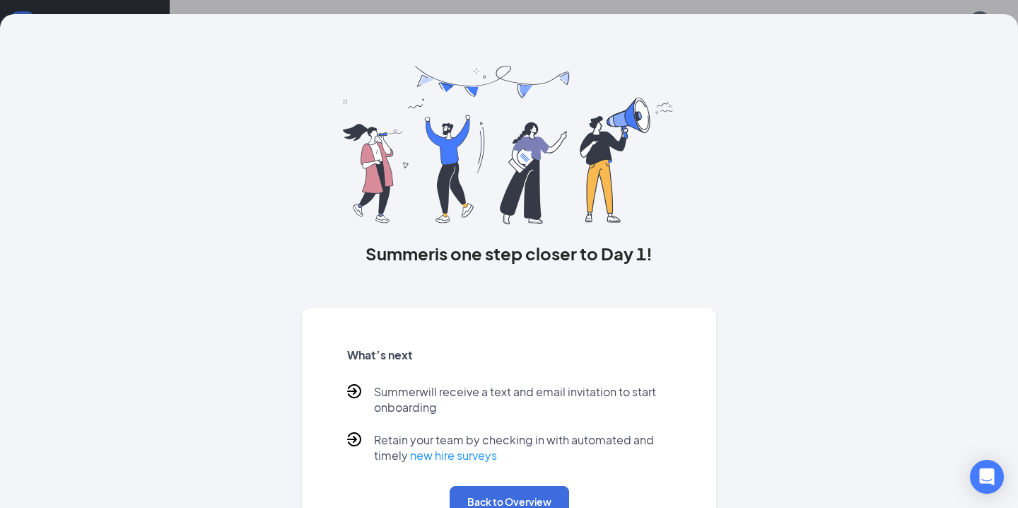
scroll to position [0, 0]
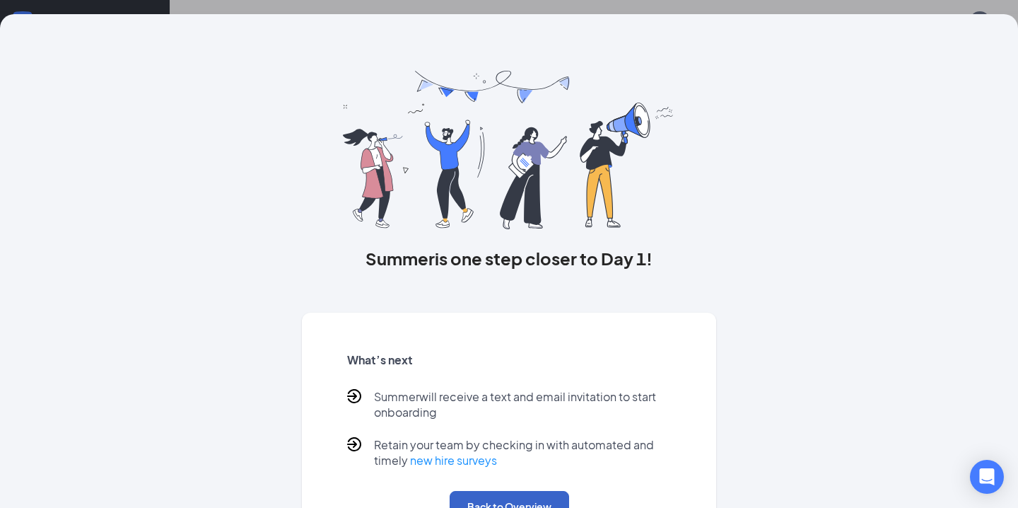
click at [525, 491] on button "Back to Overview" at bounding box center [509, 506] width 119 height 31
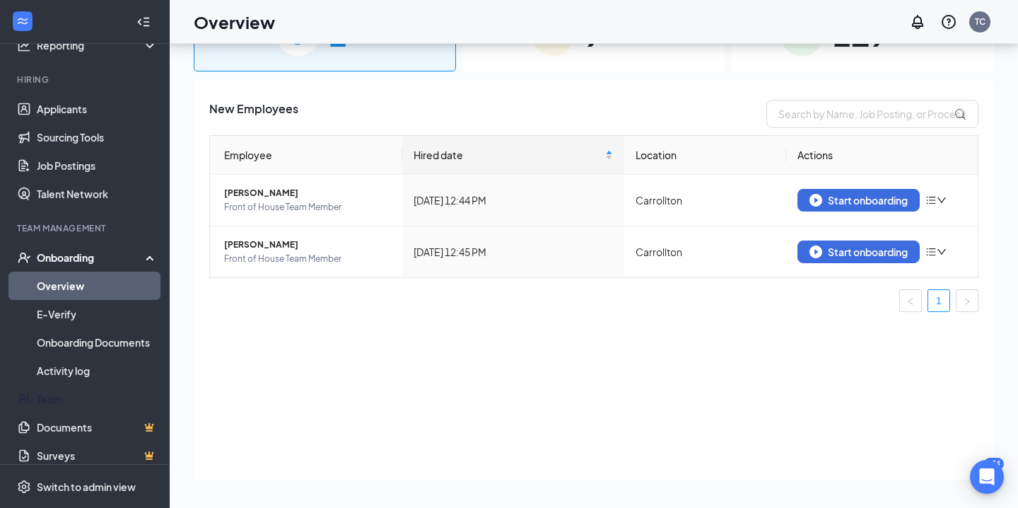
scroll to position [119, 0]
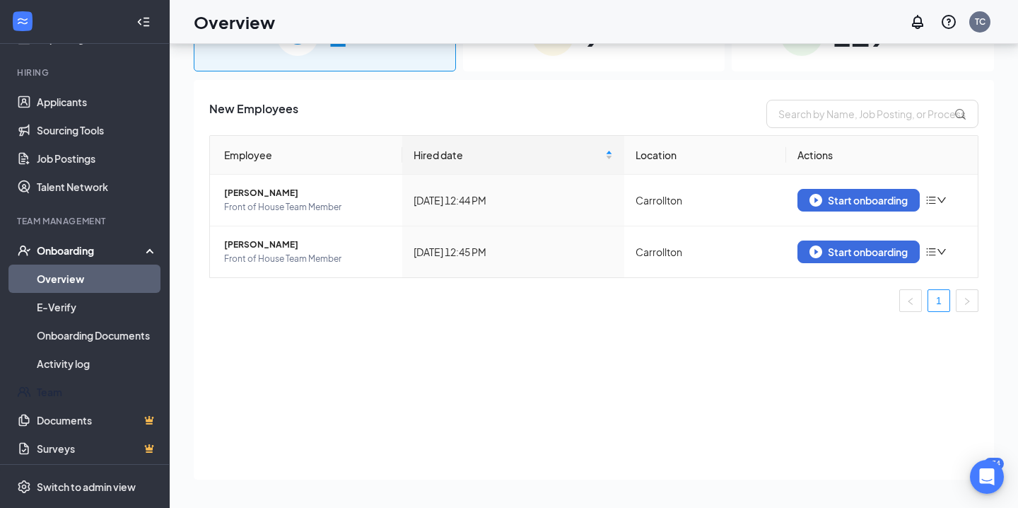
click at [78, 399] on link "Team" at bounding box center [97, 392] width 121 height 28
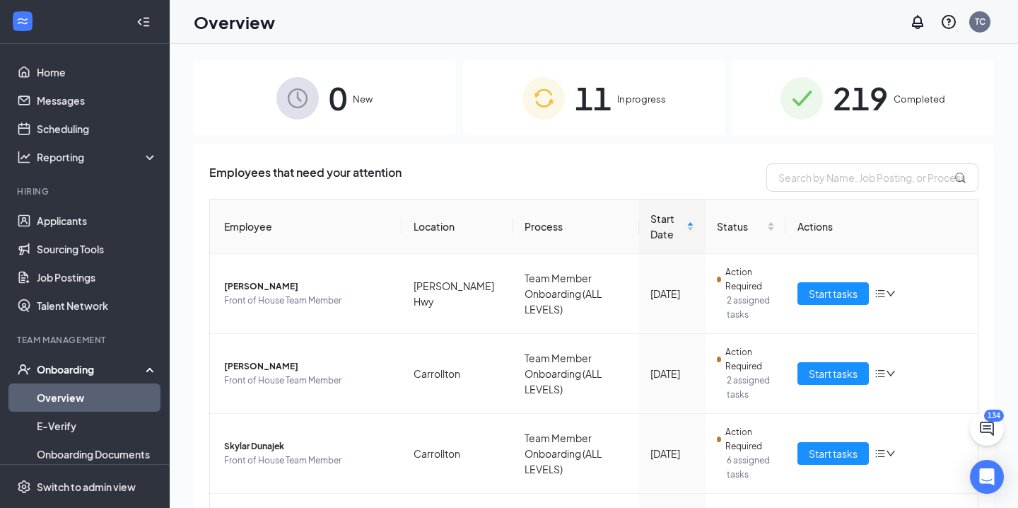
click at [322, 100] on div "0 New" at bounding box center [325, 98] width 262 height 74
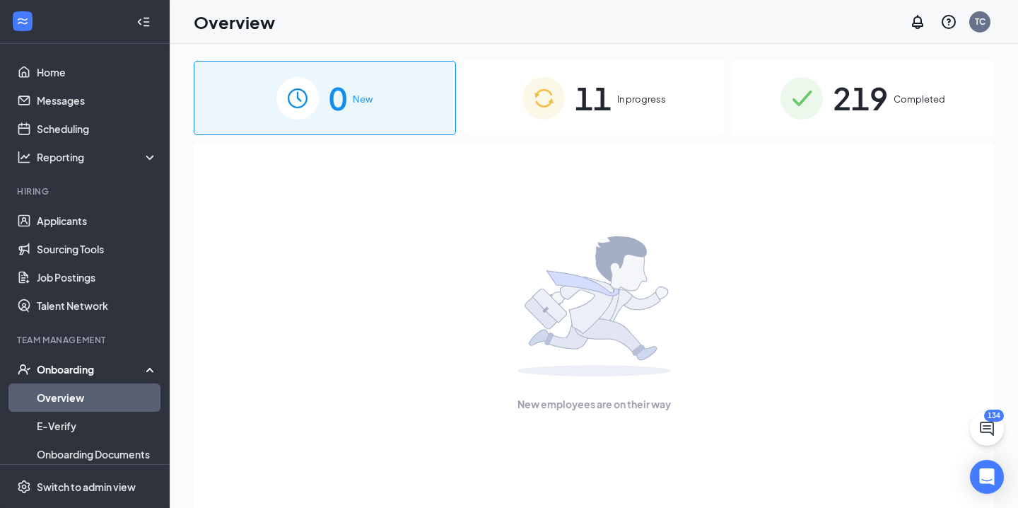
click at [609, 112] on span "11" at bounding box center [593, 98] width 37 height 49
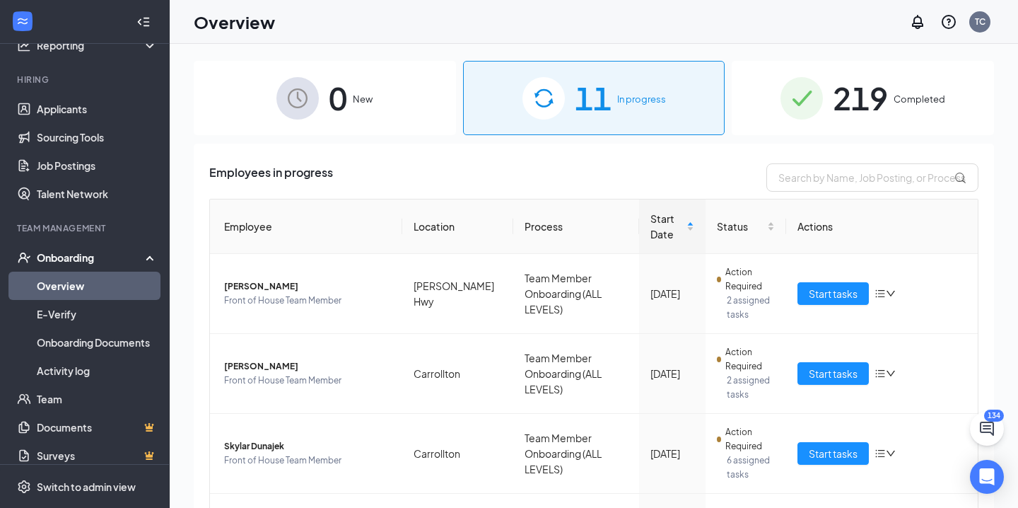
scroll to position [123, 0]
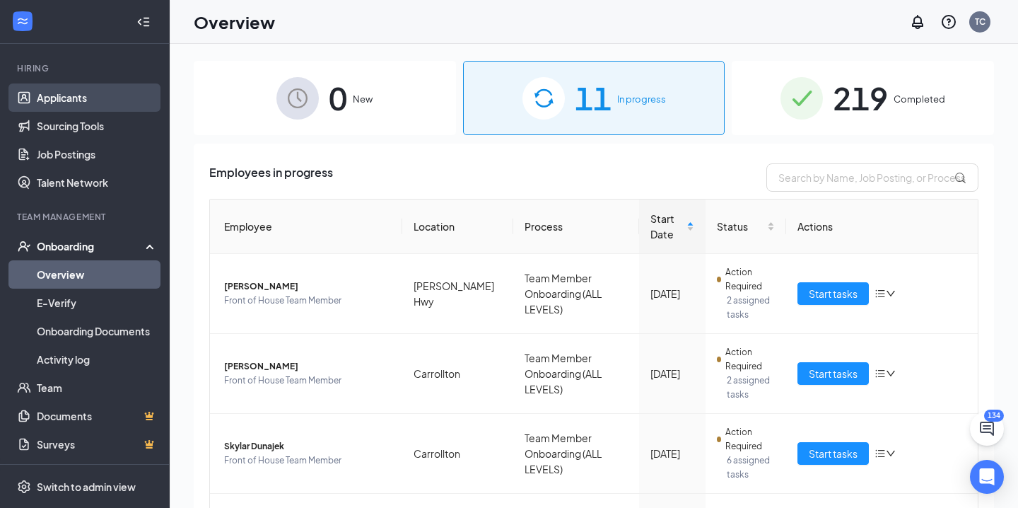
click at [108, 97] on link "Applicants" at bounding box center [97, 97] width 121 height 28
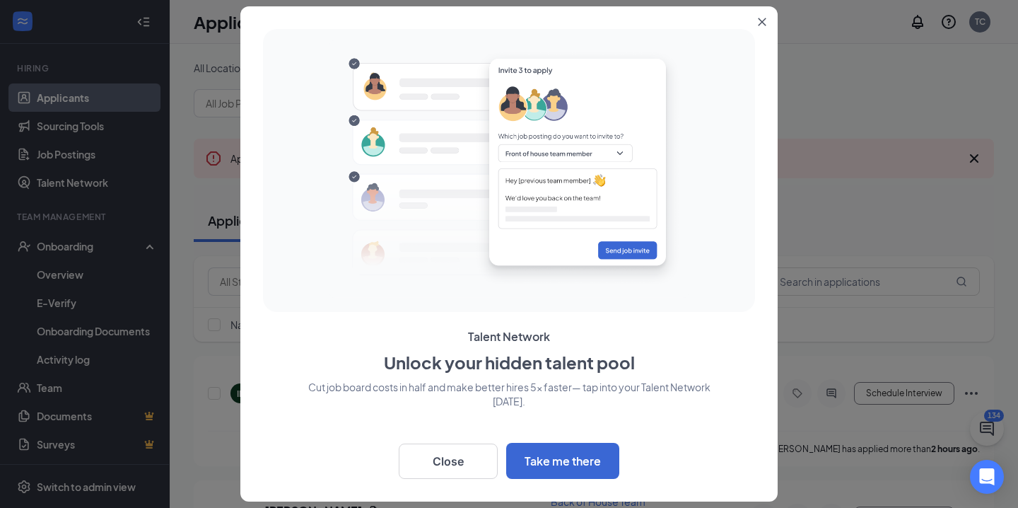
click at [764, 28] on button "Close" at bounding box center [764, 18] width 25 height 25
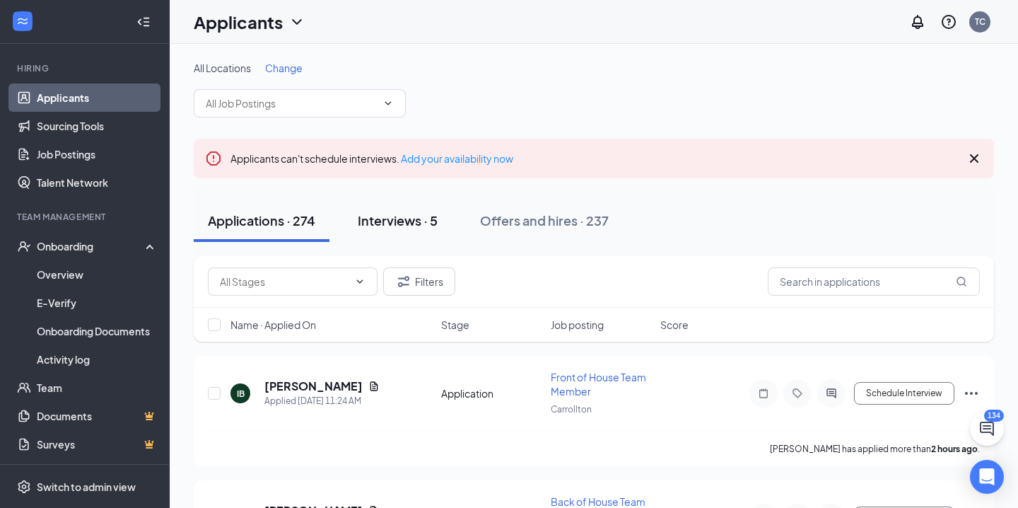
click at [372, 225] on div "Interviews · 5" at bounding box center [398, 220] width 80 height 18
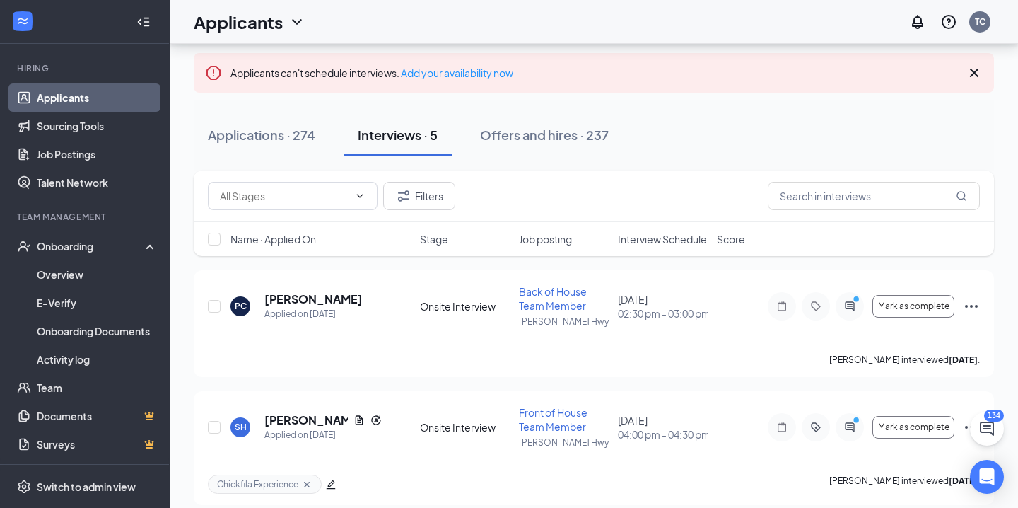
scroll to position [90, 0]
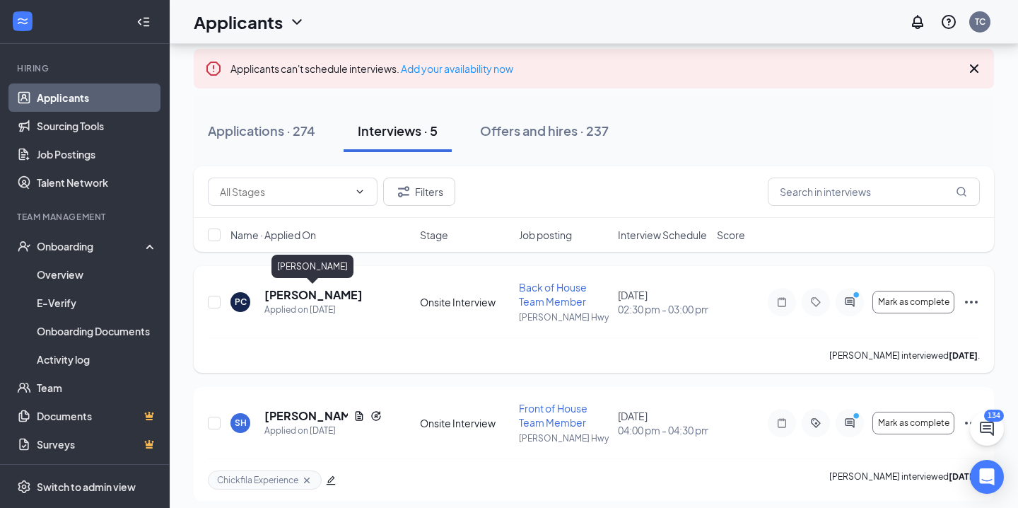
click at [335, 293] on h5 "Priscilla Crowder" at bounding box center [313, 295] width 98 height 16
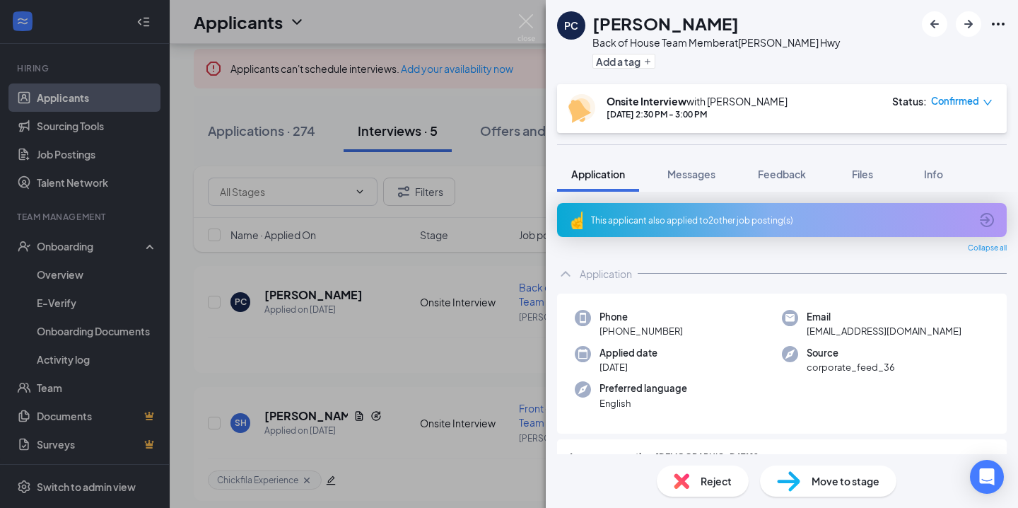
click at [849, 483] on span "Move to stage" at bounding box center [846, 481] width 68 height 16
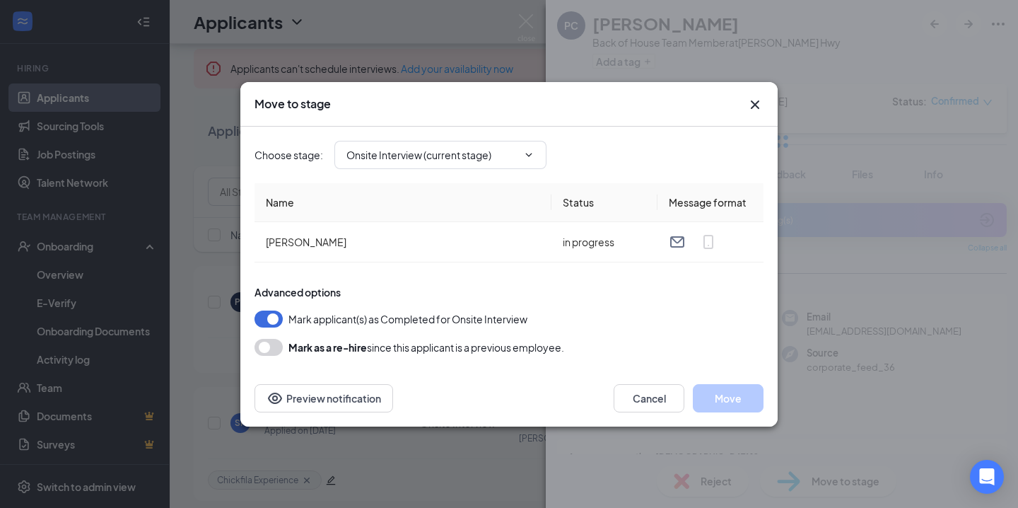
type input "Hiring Complete (final stage)"
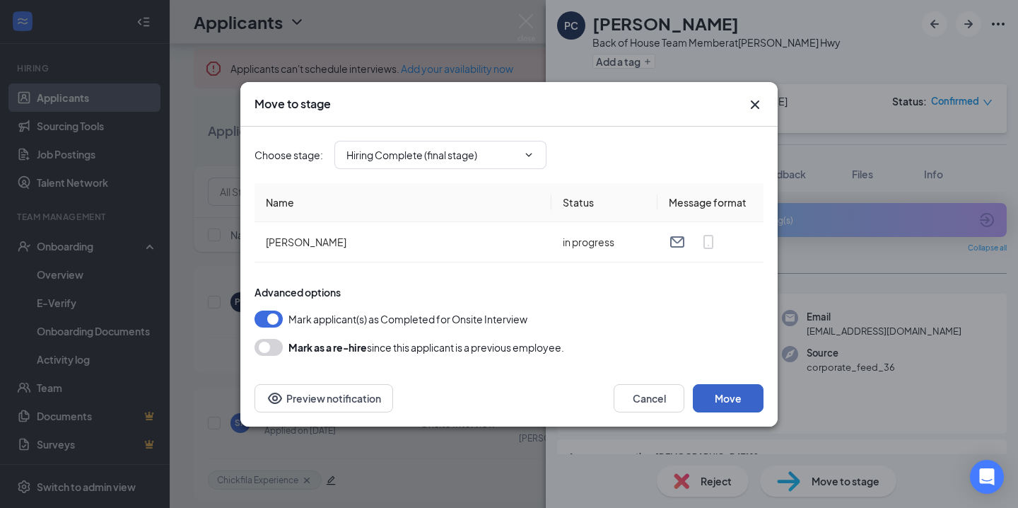
click at [715, 403] on button "Move" at bounding box center [728, 398] width 71 height 28
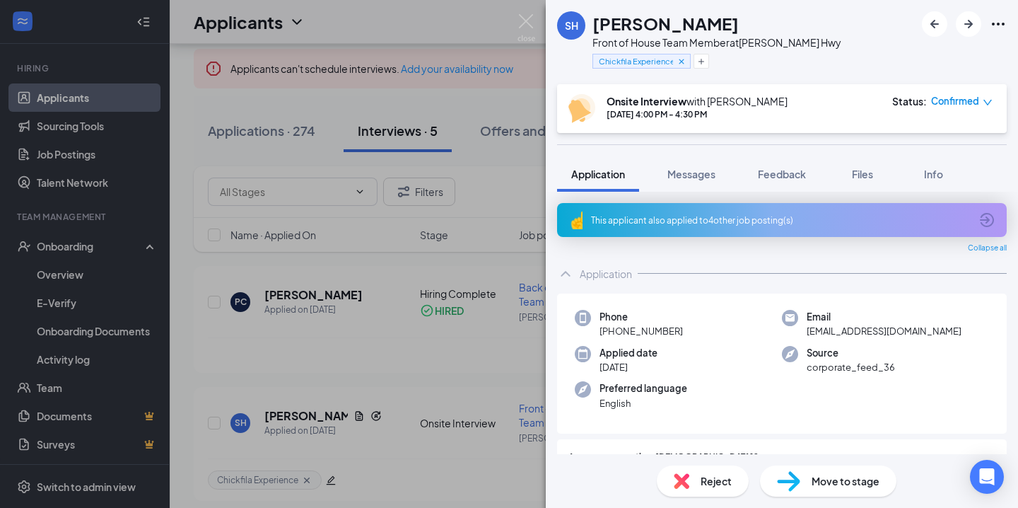
click at [440, 373] on div "SH Sidney Hildbold Front of House Team Member at Bankhead Hwy Chickfila Experie…" at bounding box center [509, 254] width 1018 height 508
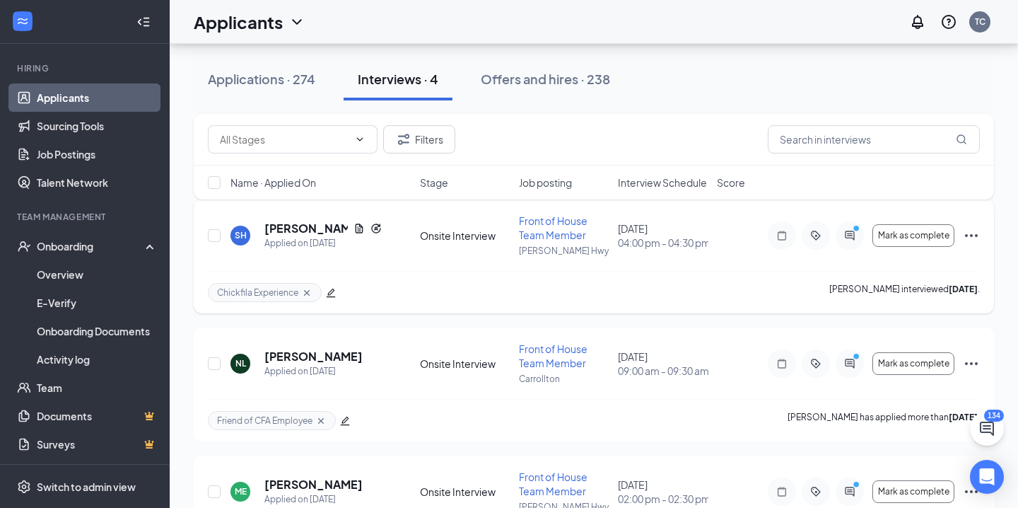
scroll to position [164, 0]
